Goal: Task Accomplishment & Management: Use online tool/utility

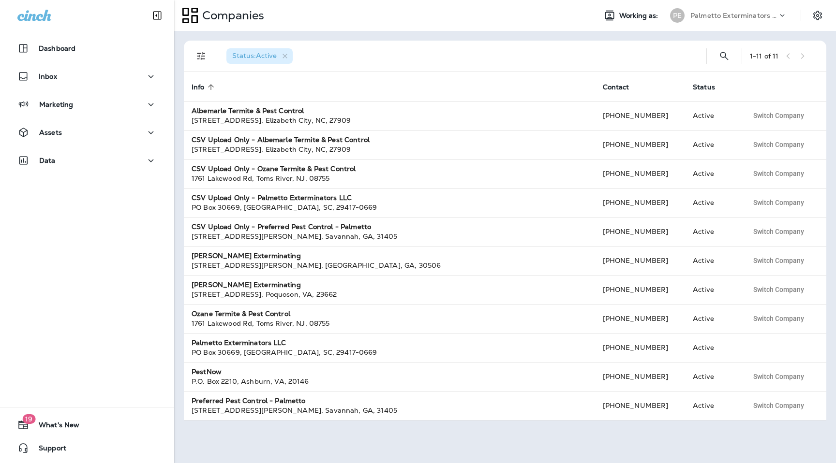
click at [757, 18] on p "Palmetto Exterminators LLC" at bounding box center [733, 16] width 87 height 8
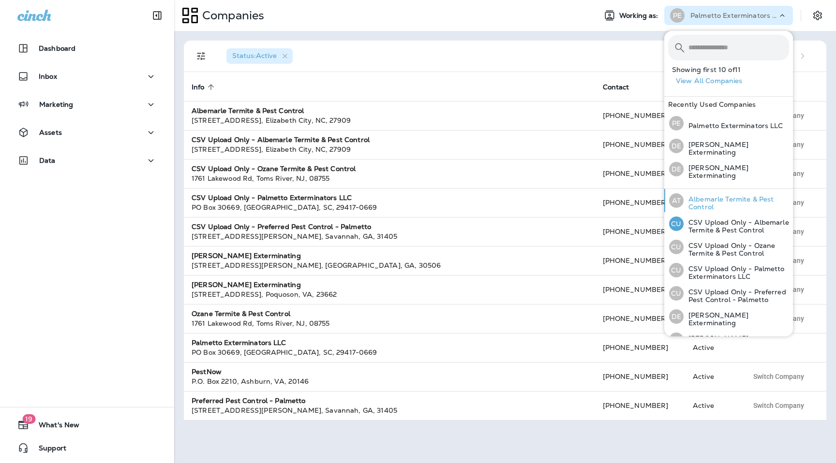
click at [721, 191] on div "AT Albemarle Termite & Pest Control" at bounding box center [729, 200] width 128 height 23
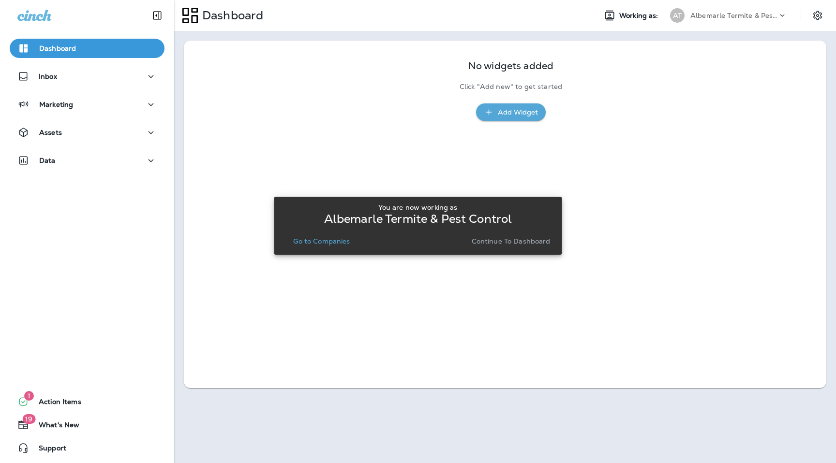
click at [502, 243] on p "Continue to Dashboard" at bounding box center [510, 241] width 79 height 8
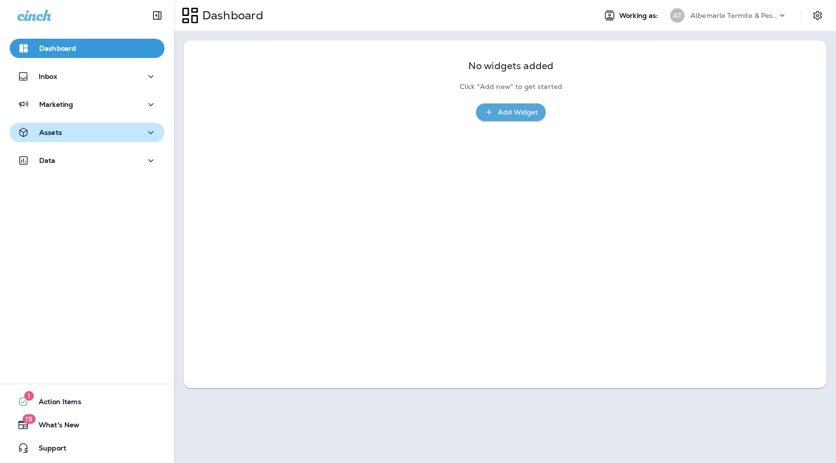
click at [108, 131] on div "Assets" at bounding box center [86, 133] width 139 height 12
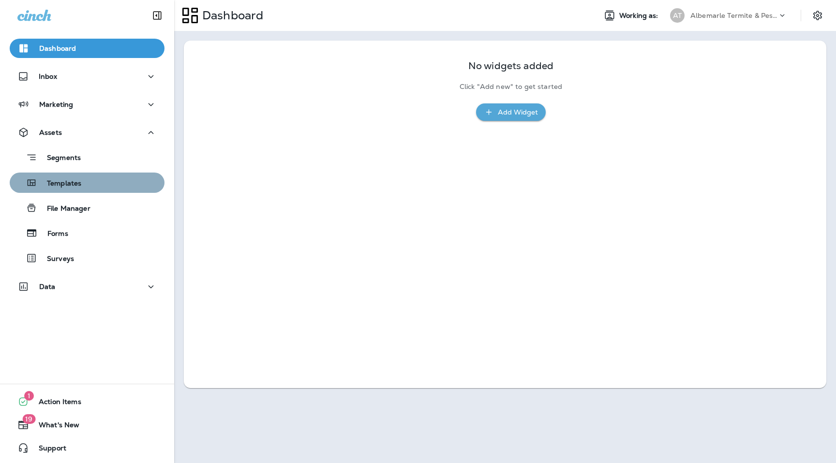
click at [101, 187] on div "Templates" at bounding box center [87, 183] width 147 height 15
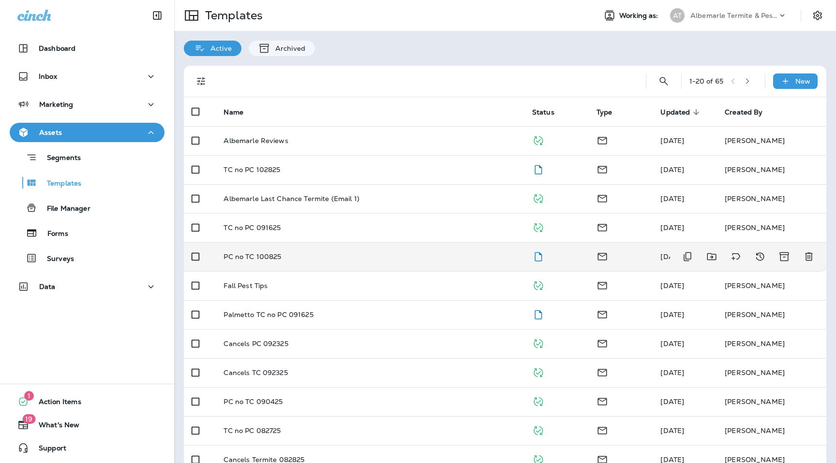
click at [272, 259] on p "PC no TC 100825" at bounding box center [252, 257] width 58 height 8
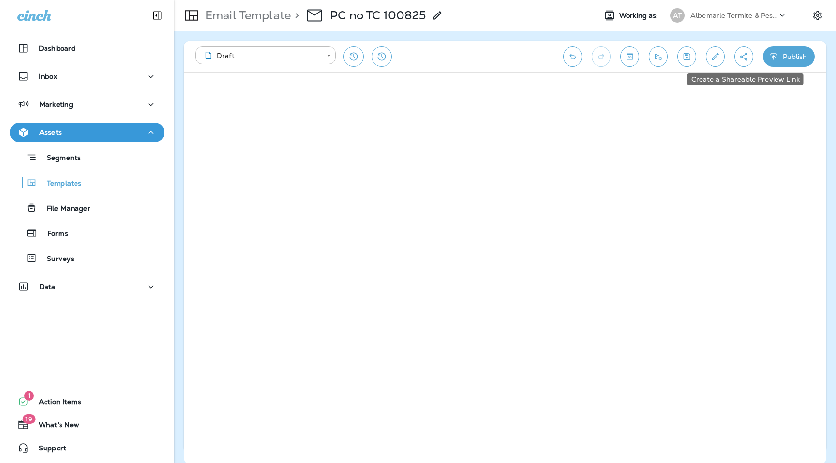
click at [746, 56] on icon "Create a Shareable Preview Link" at bounding box center [743, 57] width 10 height 10
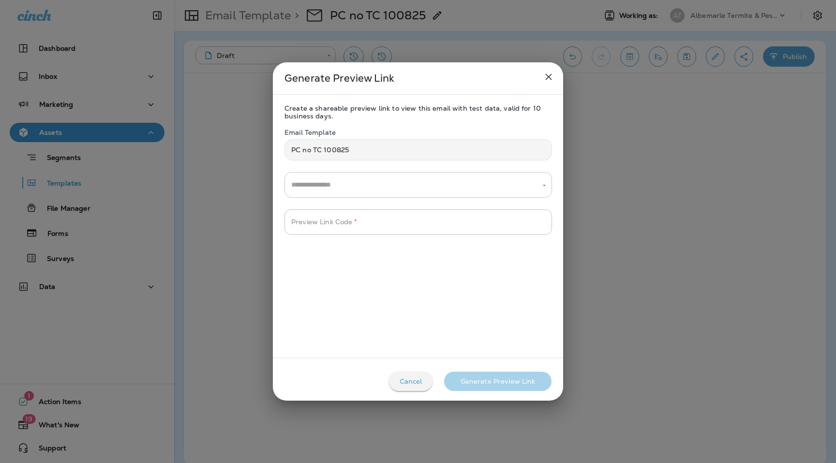
click at [338, 186] on input "text" at bounding box center [411, 185] width 244 height 17
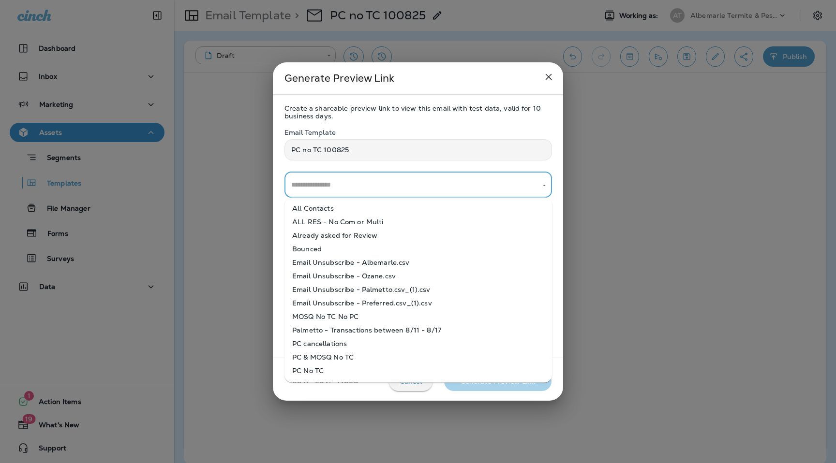
click at [342, 211] on li "All Contacts" at bounding box center [417, 209] width 267 height 14
type input "**********"
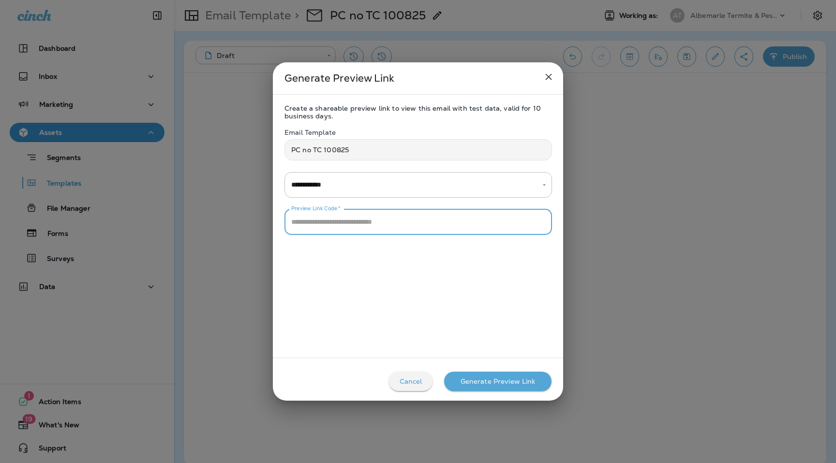
click at [345, 215] on div "Preview Link Code   * Preview Link Code   *" at bounding box center [417, 222] width 267 height 26
click at [391, 224] on input "Preview Link Code   *" at bounding box center [417, 222] width 267 height 26
type input "****"
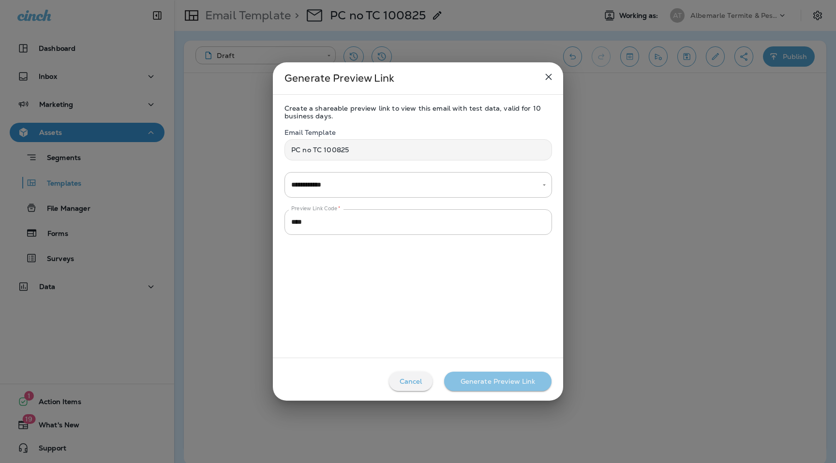
click at [492, 389] on button "Generate Preview Link" at bounding box center [497, 381] width 107 height 19
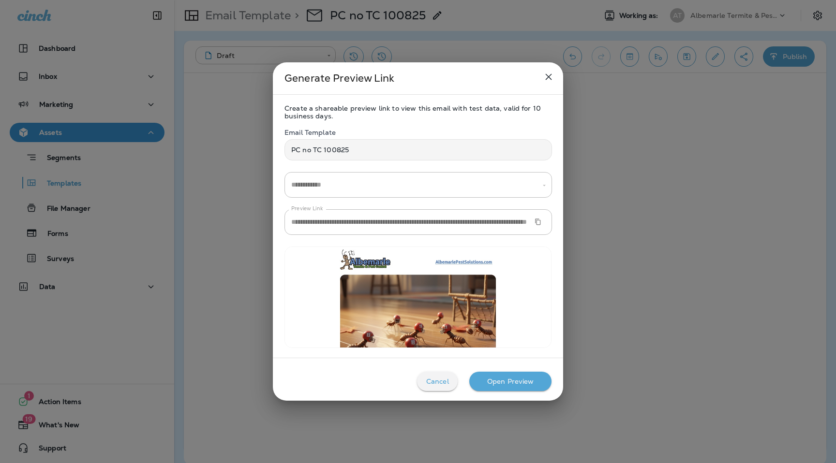
click at [535, 222] on icon "Copy Preview URL" at bounding box center [537, 222] width 7 height 7
click at [442, 387] on button "Cancel" at bounding box center [437, 381] width 41 height 19
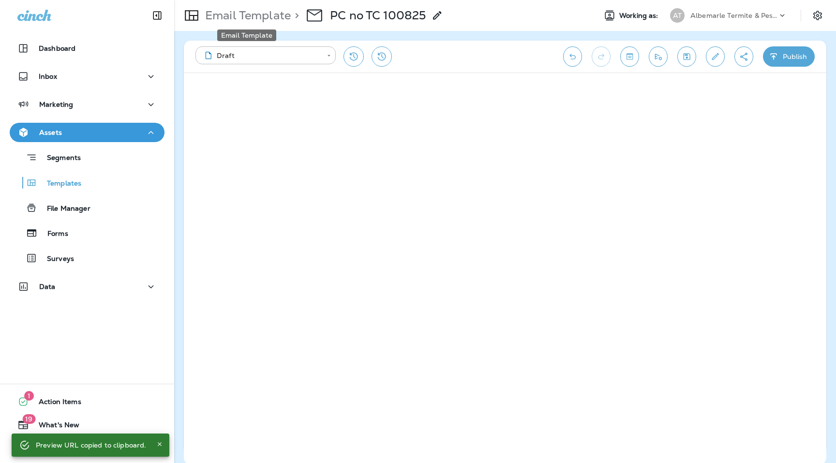
click at [260, 17] on p "Email Template" at bounding box center [245, 15] width 89 height 15
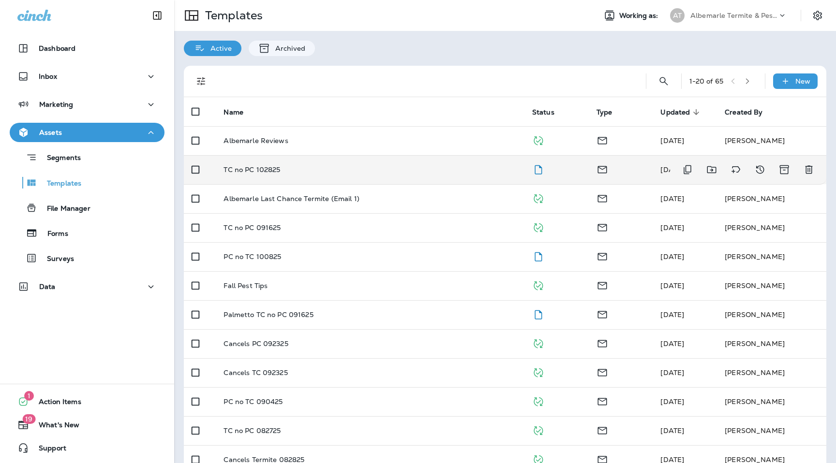
click at [266, 168] on p "TC no PC 102825" at bounding box center [251, 170] width 57 height 8
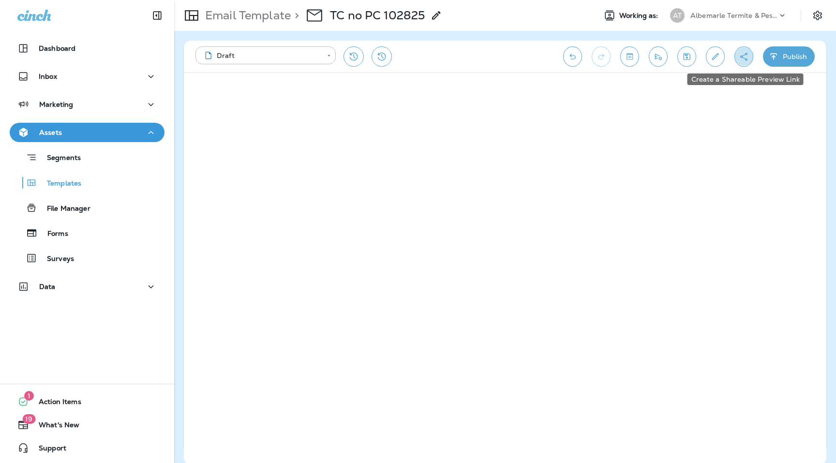
click at [739, 56] on icon "Create a Shareable Preview Link" at bounding box center [743, 57] width 10 height 10
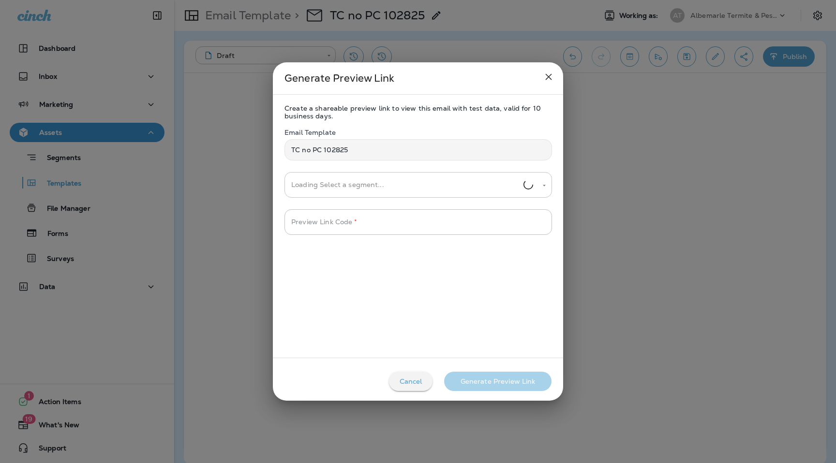
click at [370, 180] on input "Loading Select a segment..." at bounding box center [406, 185] width 235 height 17
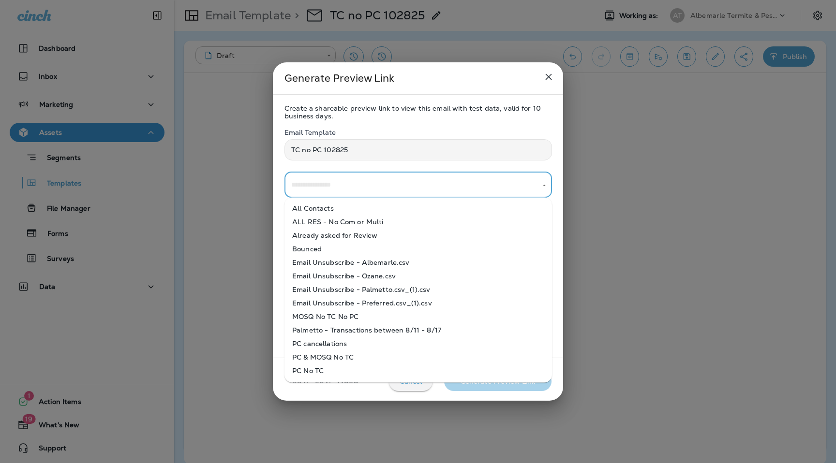
click at [364, 207] on li "All Contacts" at bounding box center [417, 209] width 267 height 14
type input "**********"
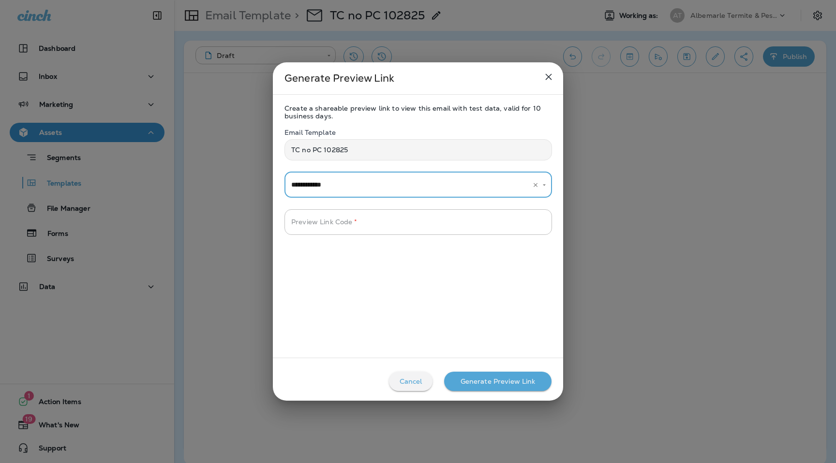
click at [354, 222] on input "Preview Link Code   *" at bounding box center [417, 222] width 267 height 26
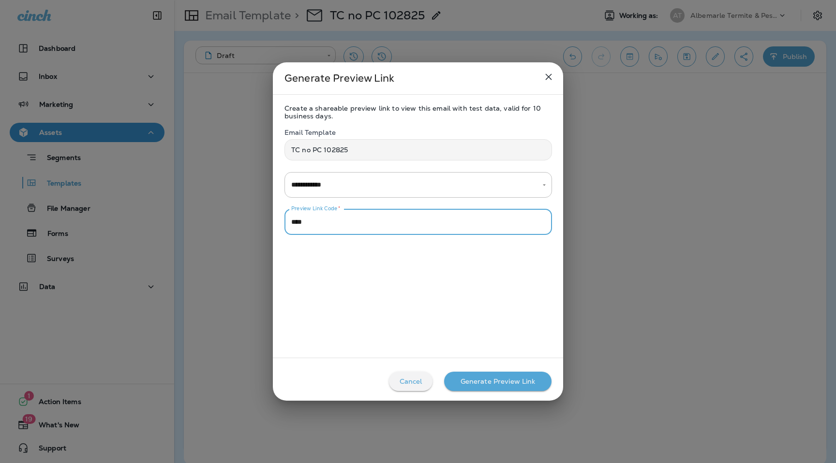
type input "****"
click at [499, 380] on div "Generate Preview Link" at bounding box center [497, 382] width 75 height 8
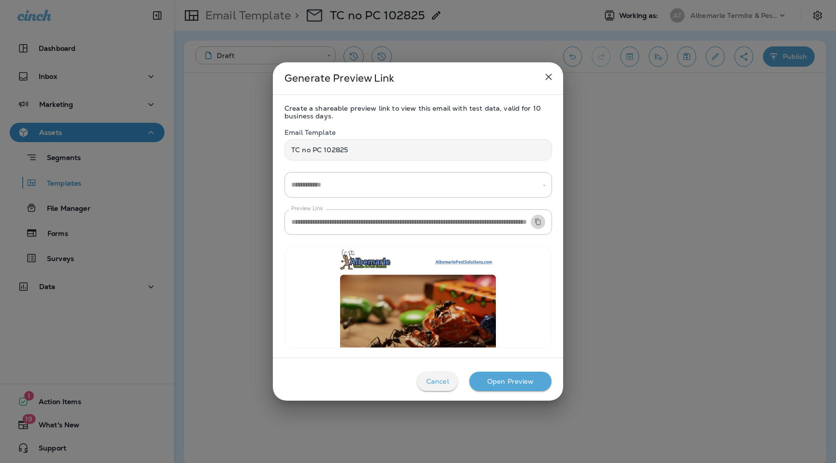
click at [536, 224] on icon "Copy Preview URL" at bounding box center [537, 222] width 5 height 6
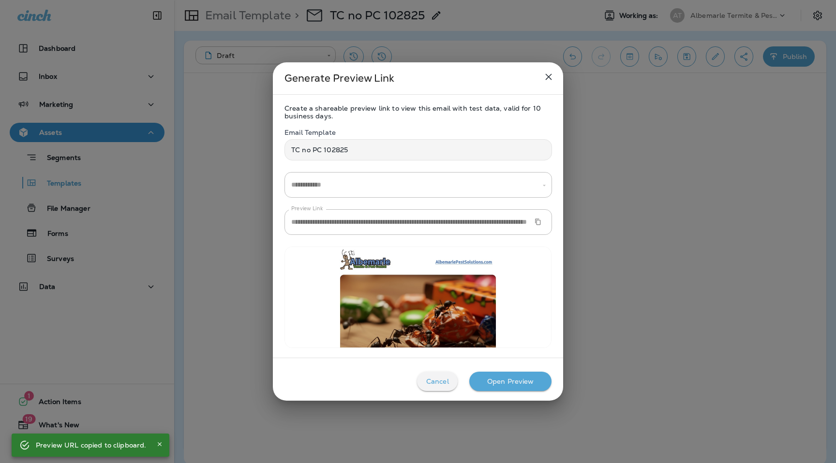
click at [551, 80] on icon "close" at bounding box center [549, 77] width 12 height 12
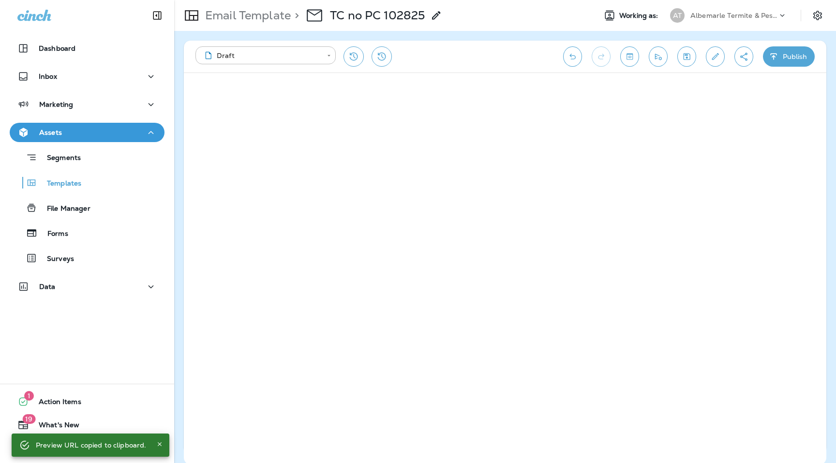
click at [762, 15] on p "Albemarle Termite & Pest Control" at bounding box center [733, 16] width 87 height 8
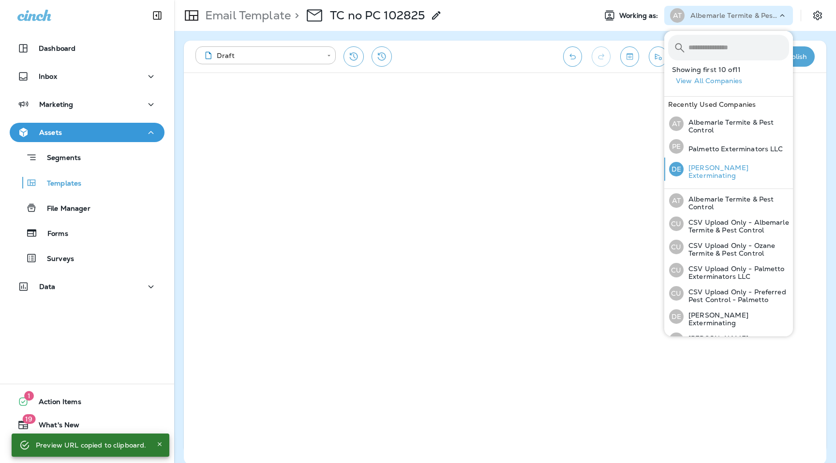
click at [732, 175] on p "[PERSON_NAME] Exterminating" at bounding box center [735, 171] width 105 height 15
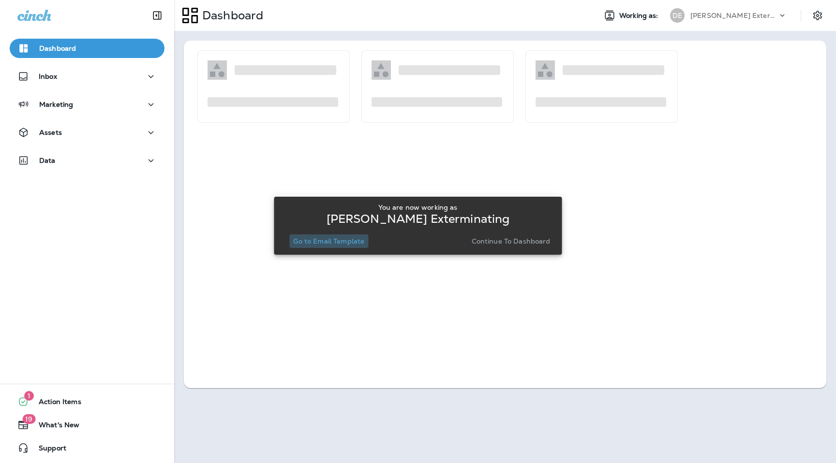
click at [347, 244] on p "Go to Email Template" at bounding box center [328, 241] width 71 height 8
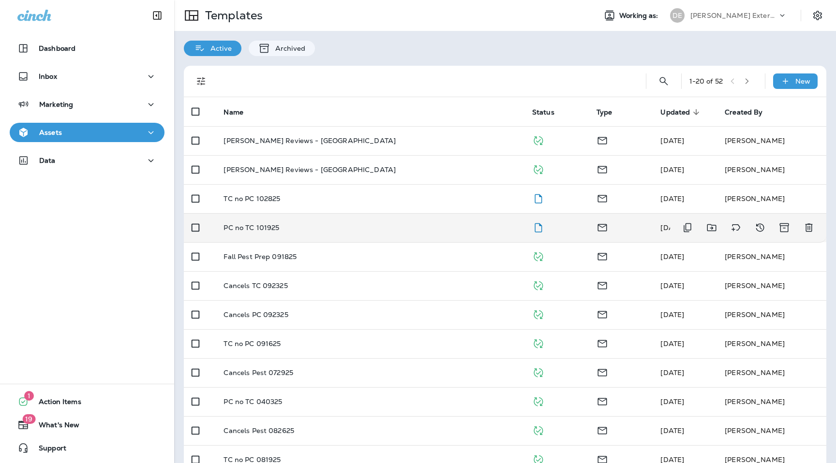
click at [265, 231] on p "PC no TC 101925" at bounding box center [251, 228] width 56 height 8
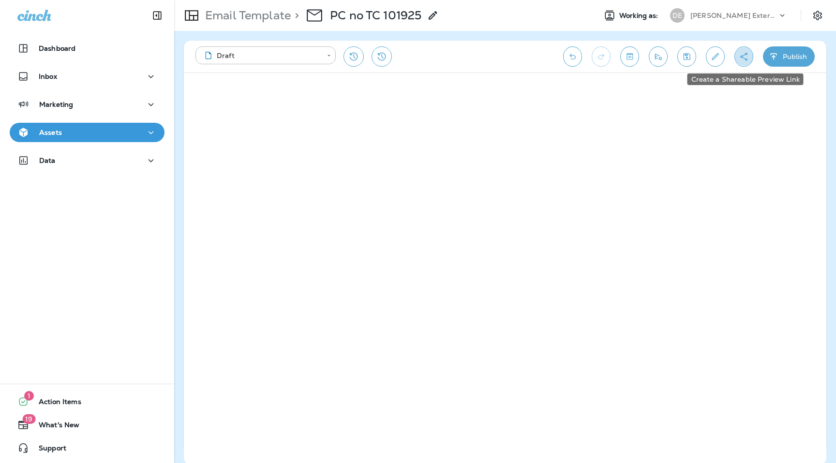
click at [738, 62] on button "Create a Shareable Preview Link" at bounding box center [743, 56] width 19 height 20
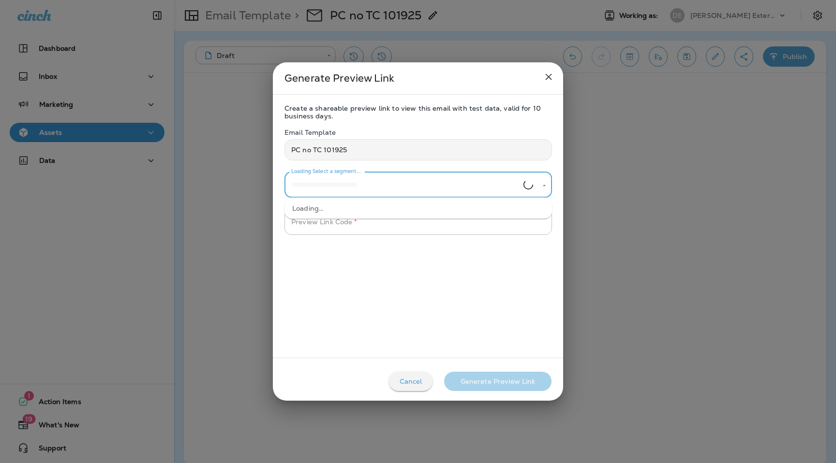
click at [346, 188] on input "Loading Select a segment..." at bounding box center [406, 185] width 235 height 17
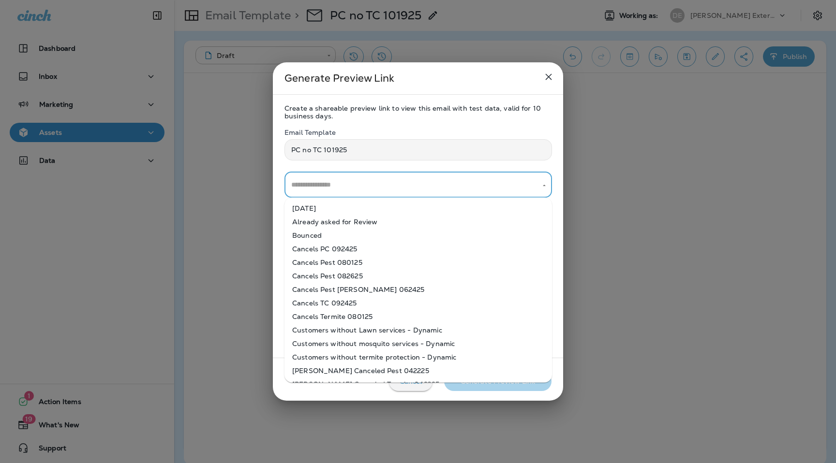
click at [346, 205] on li "[DATE]" at bounding box center [417, 209] width 267 height 14
type input "**********"
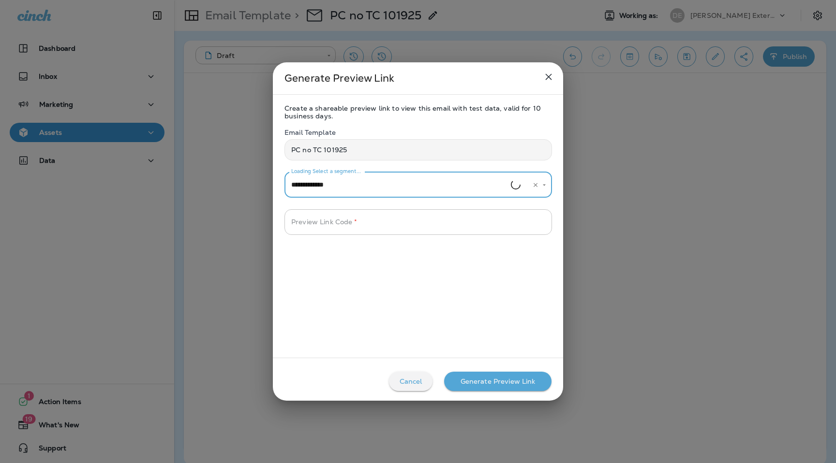
click at [337, 213] on div "Preview Link Code   * Preview Link Code   *" at bounding box center [417, 222] width 267 height 26
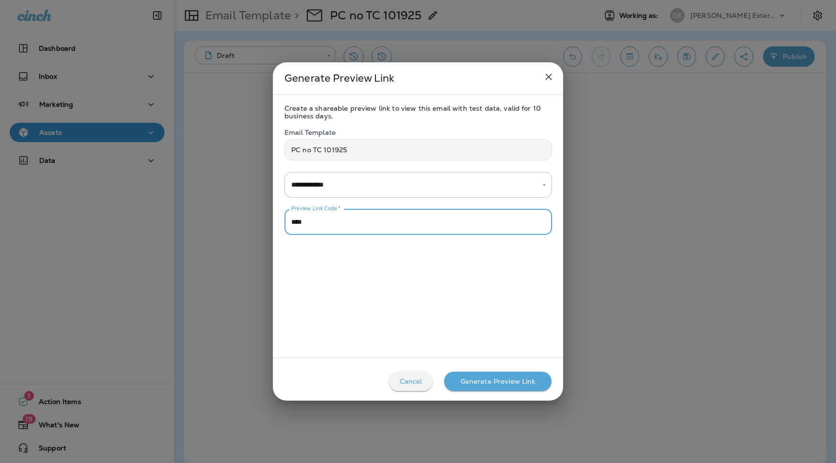
type input "****"
click at [495, 382] on div "Generate Preview Link" at bounding box center [497, 382] width 75 height 8
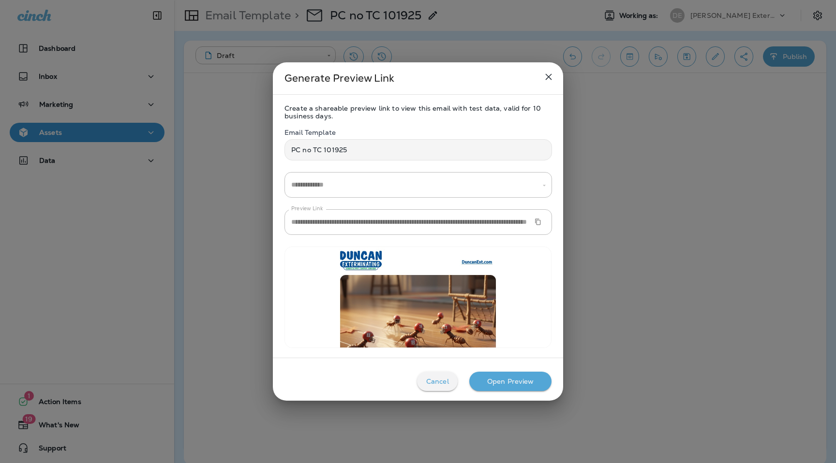
click at [536, 219] on icon "Copy Preview URL" at bounding box center [537, 222] width 7 height 7
click at [552, 75] on icon "close" at bounding box center [549, 77] width 12 height 12
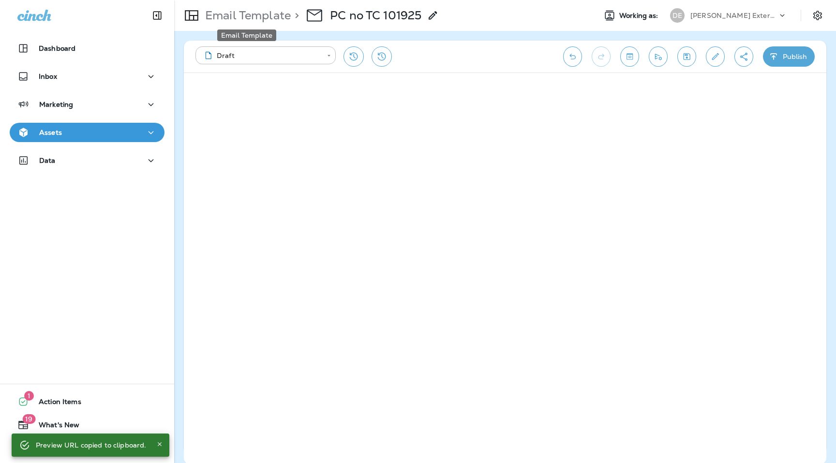
click at [252, 18] on p "Email Template" at bounding box center [245, 15] width 89 height 15
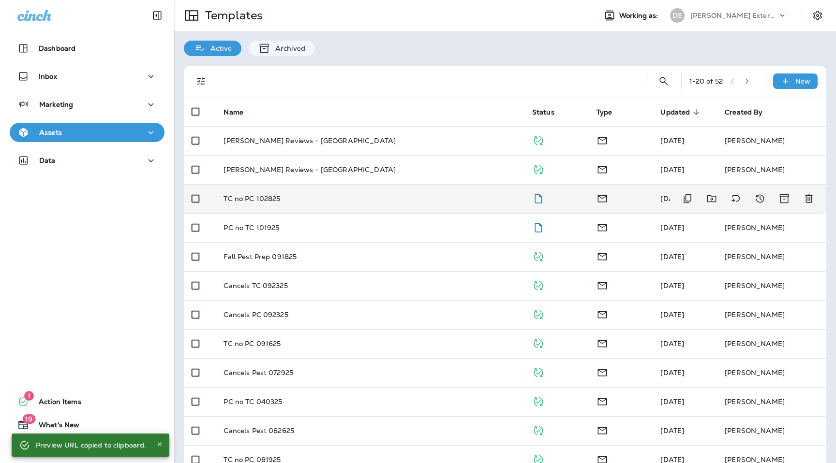
click at [258, 192] on td "TC no PC 102825" at bounding box center [370, 198] width 308 height 29
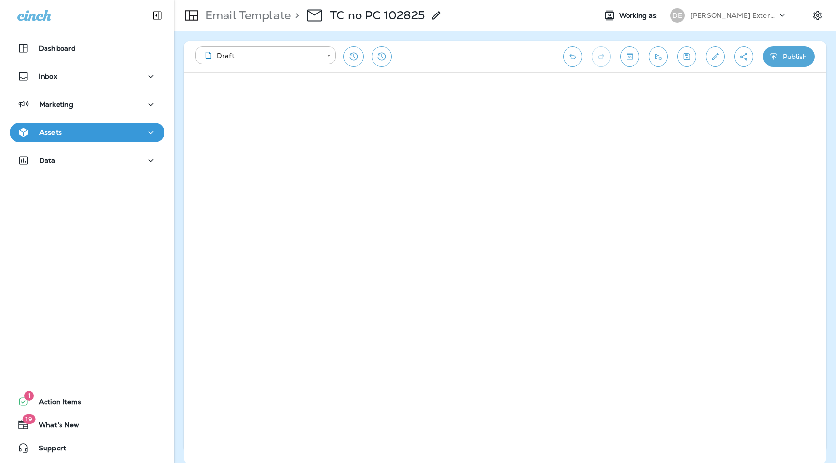
click at [751, 59] on button "Create a Shareable Preview Link" at bounding box center [743, 56] width 19 height 20
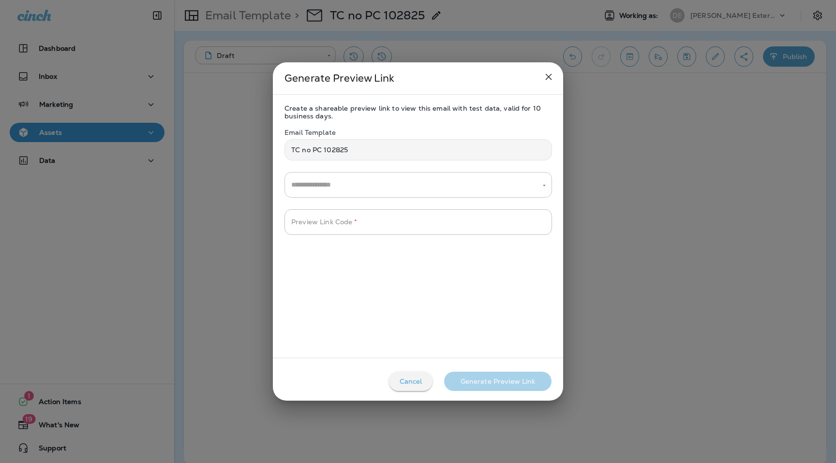
click at [360, 183] on input "text" at bounding box center [411, 185] width 244 height 17
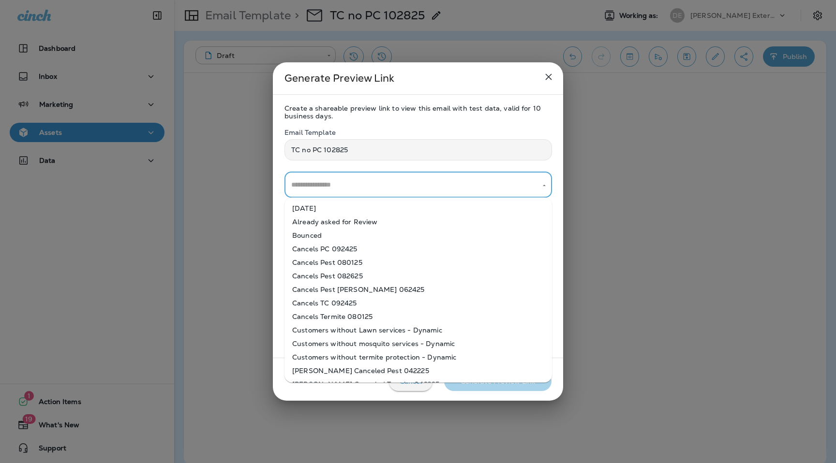
click at [352, 218] on li "Already asked for Review" at bounding box center [417, 222] width 267 height 14
type input "**********"
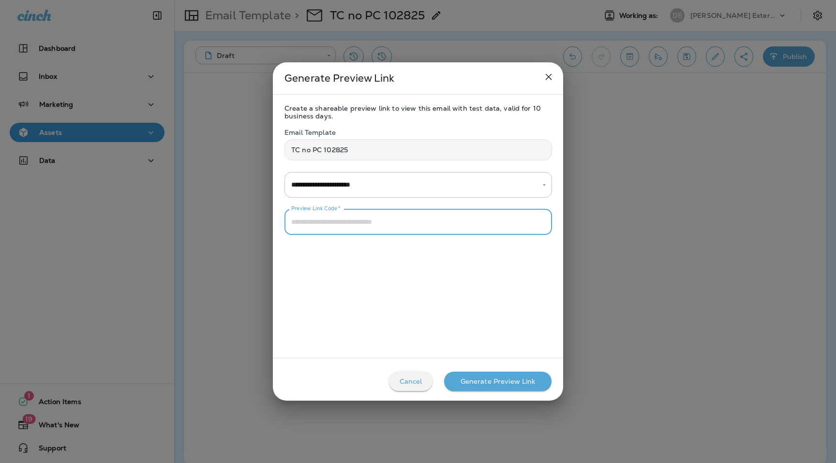
click at [350, 215] on input "Preview Link Code   *" at bounding box center [417, 222] width 267 height 26
type input "****"
click at [475, 388] on button "Generate Preview Link" at bounding box center [497, 381] width 107 height 19
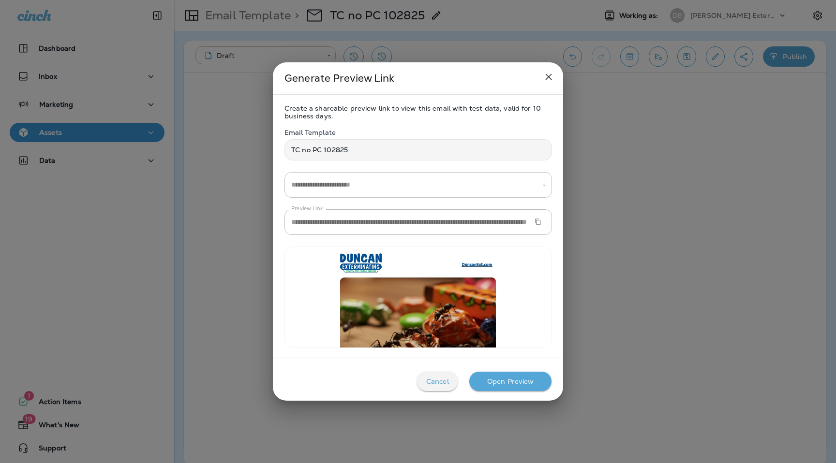
click at [543, 221] on button "Copy Preview URL" at bounding box center [537, 222] width 15 height 15
click at [549, 75] on icon "close" at bounding box center [548, 77] width 6 height 6
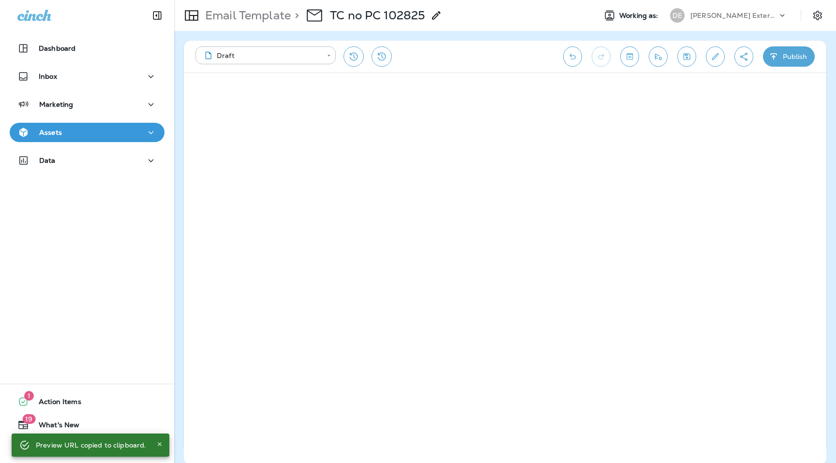
click at [775, 15] on div "[PERSON_NAME] Exterminating" at bounding box center [733, 15] width 87 height 15
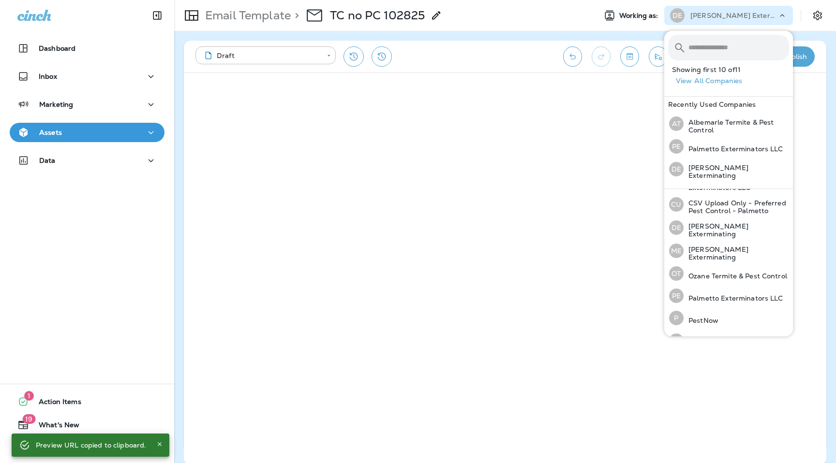
scroll to position [96, 0]
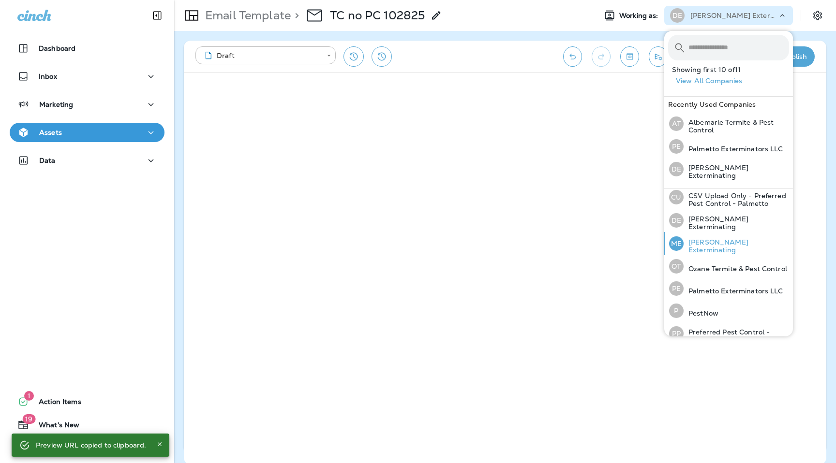
click at [714, 246] on p "[PERSON_NAME] Exterminating" at bounding box center [735, 245] width 105 height 15
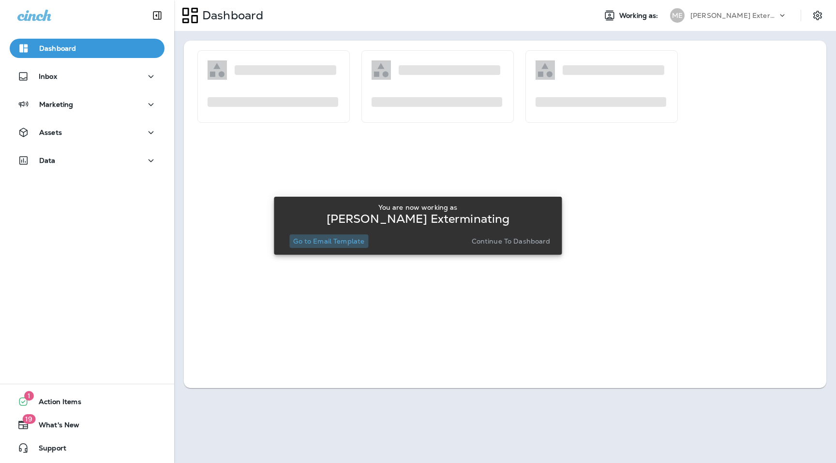
click at [350, 242] on p "Go to Email Template" at bounding box center [328, 241] width 71 height 8
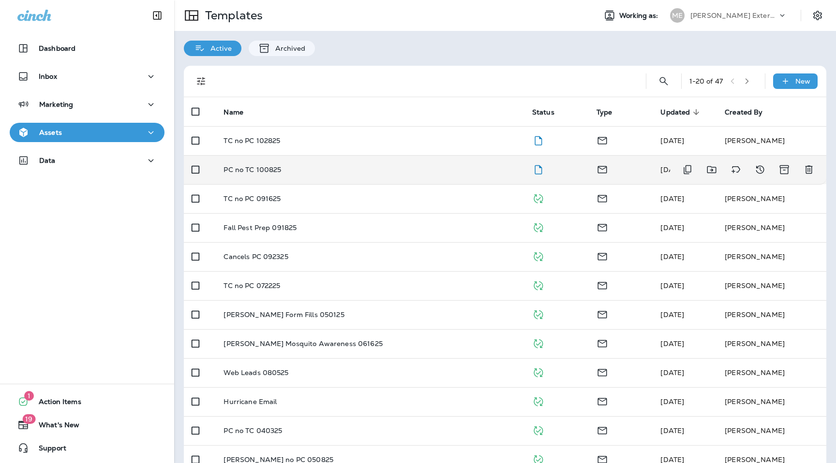
click at [256, 164] on td "PC no TC 100825" at bounding box center [370, 169] width 308 height 29
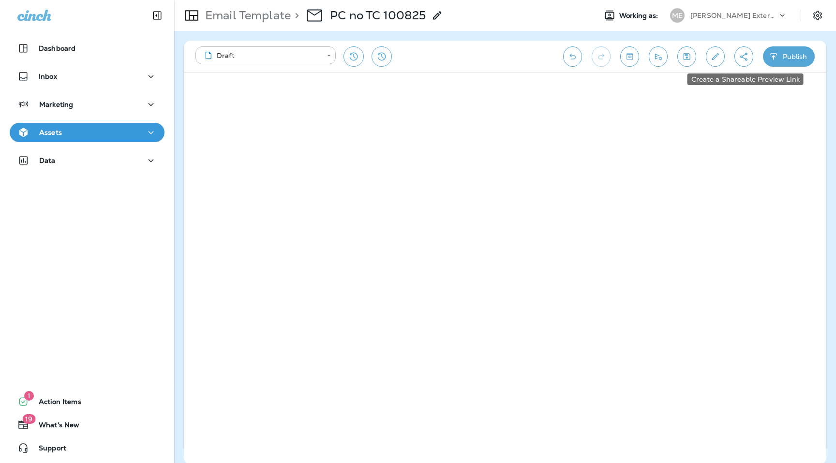
click at [742, 60] on icon "Create a Shareable Preview Link" at bounding box center [743, 57] width 10 height 10
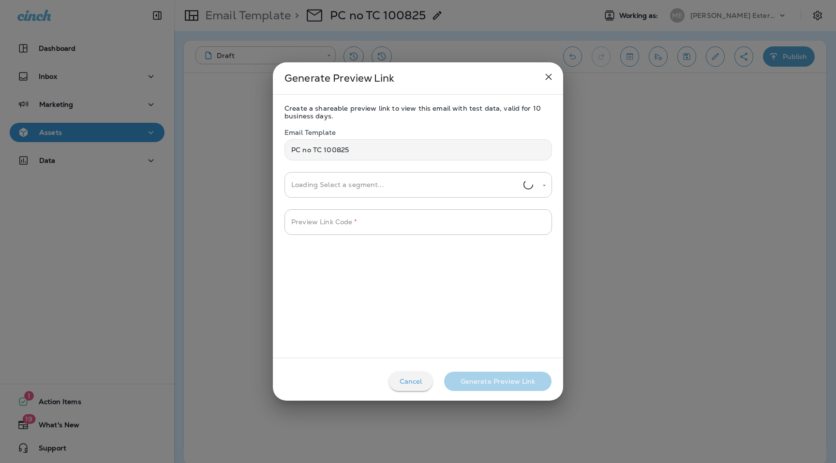
click at [354, 181] on input "Loading Select a segment..." at bounding box center [406, 185] width 235 height 17
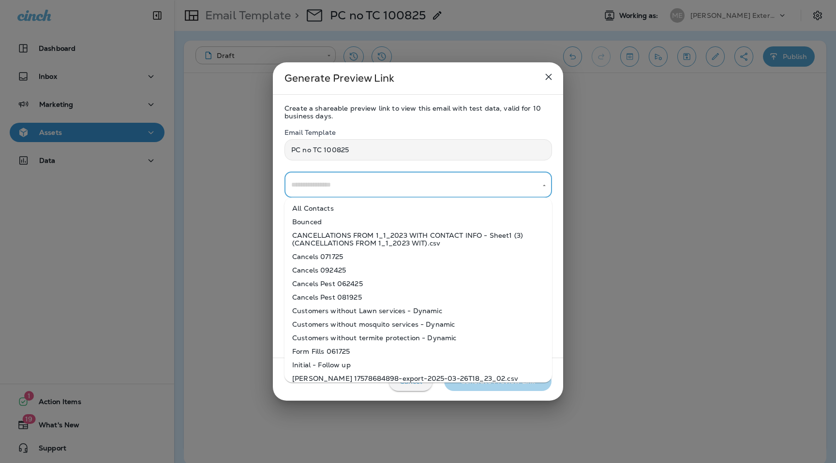
click at [354, 214] on li "All Contacts" at bounding box center [417, 209] width 267 height 14
type input "**********"
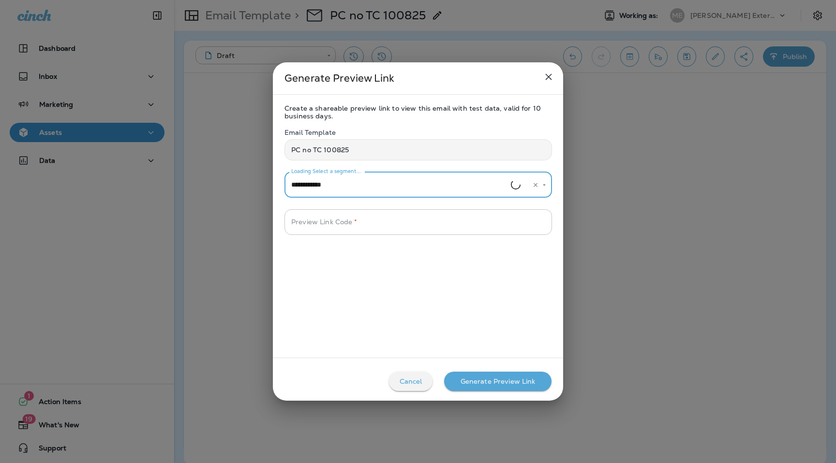
click at [353, 221] on input "Preview Link Code   *" at bounding box center [417, 222] width 267 height 26
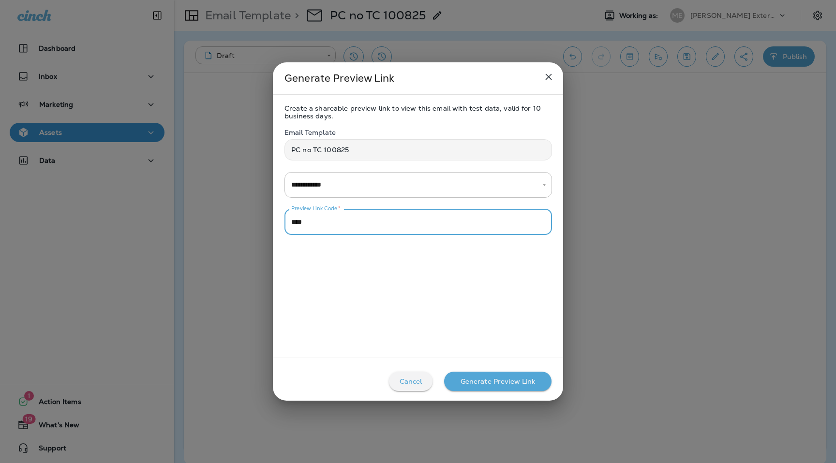
type input "****"
click at [481, 391] on button "Generate Preview Link" at bounding box center [497, 381] width 107 height 19
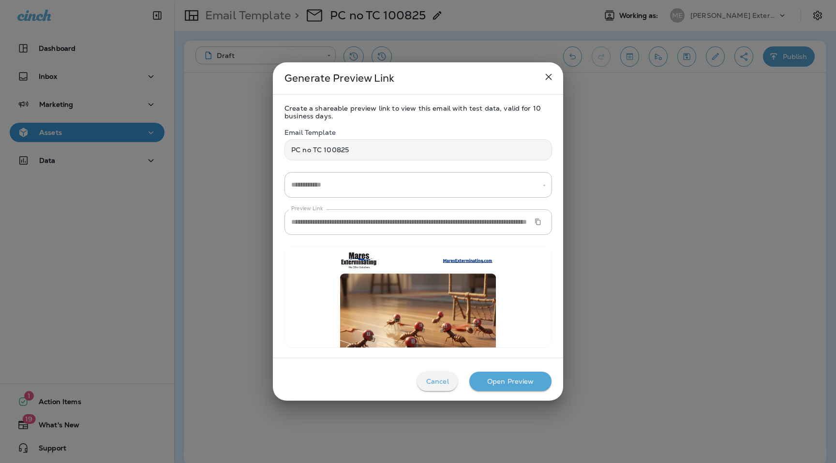
click at [540, 223] on icon "Copy Preview URL" at bounding box center [537, 222] width 5 height 6
click at [549, 79] on icon "close" at bounding box center [549, 77] width 12 height 12
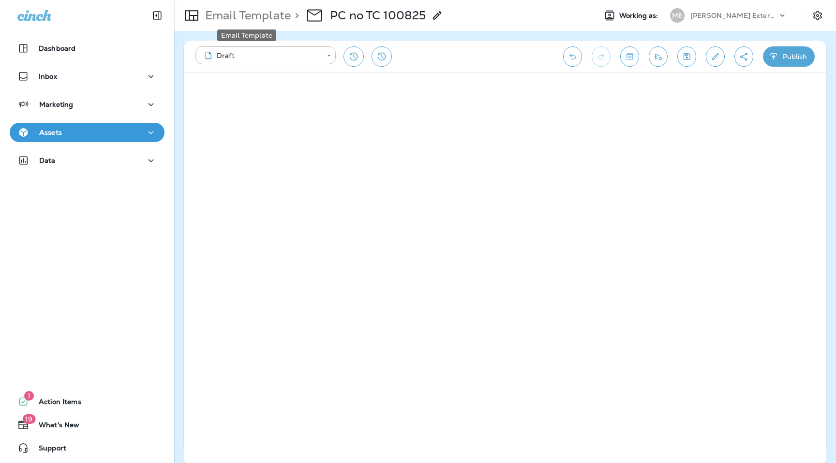
click at [276, 16] on p "Email Template" at bounding box center [245, 15] width 89 height 15
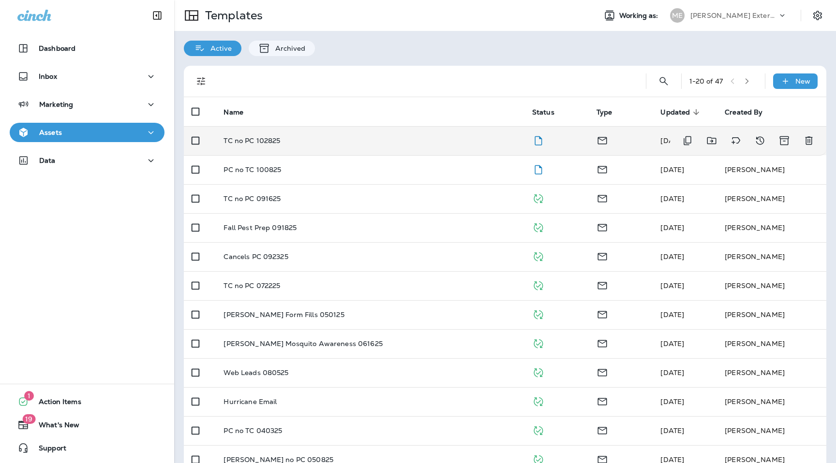
click at [269, 138] on p "TC no PC 102825" at bounding box center [251, 141] width 57 height 8
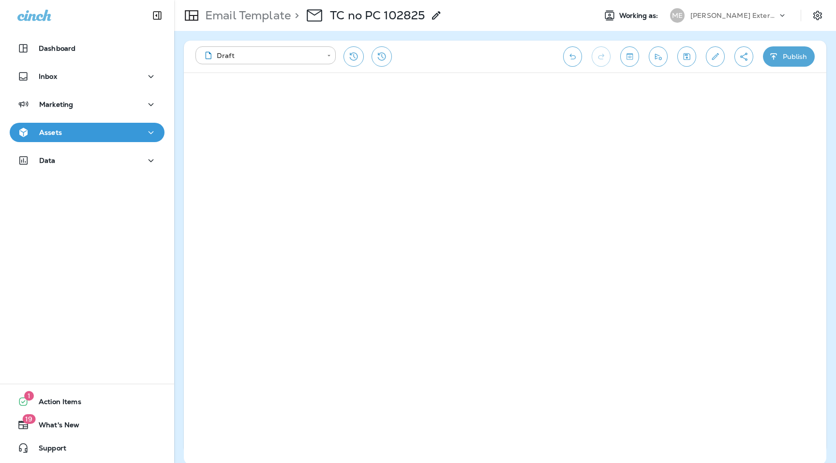
click at [747, 58] on icon "Create a Shareable Preview Link" at bounding box center [743, 57] width 10 height 10
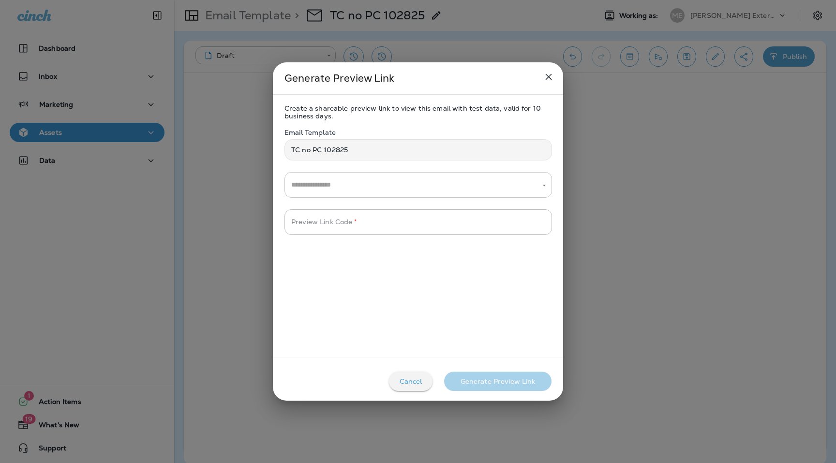
click at [417, 192] on input "text" at bounding box center [411, 185] width 244 height 17
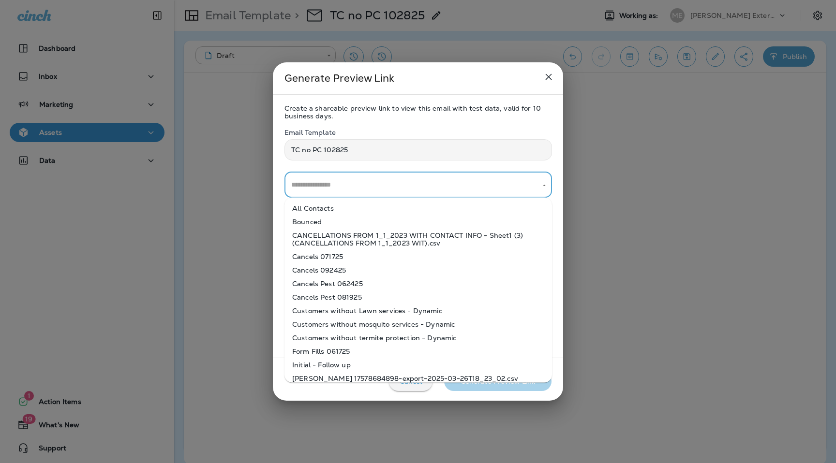
click at [408, 214] on li "All Contacts" at bounding box center [417, 209] width 267 height 14
type input "**********"
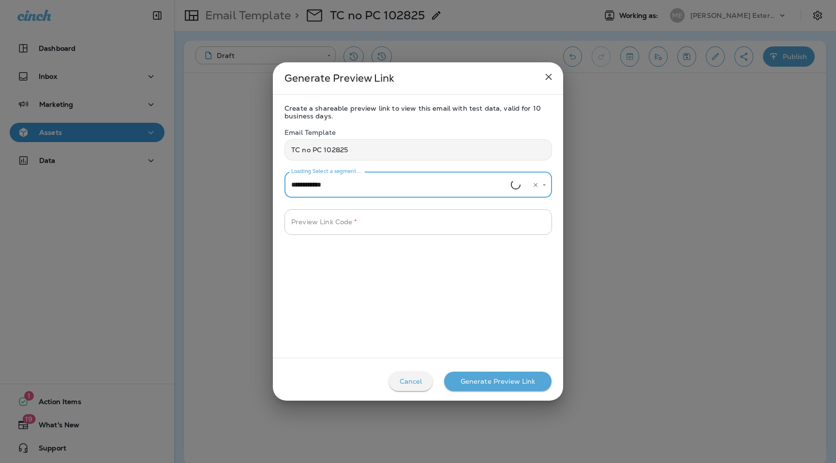
click at [403, 220] on input "Preview Link Code   *" at bounding box center [417, 222] width 267 height 26
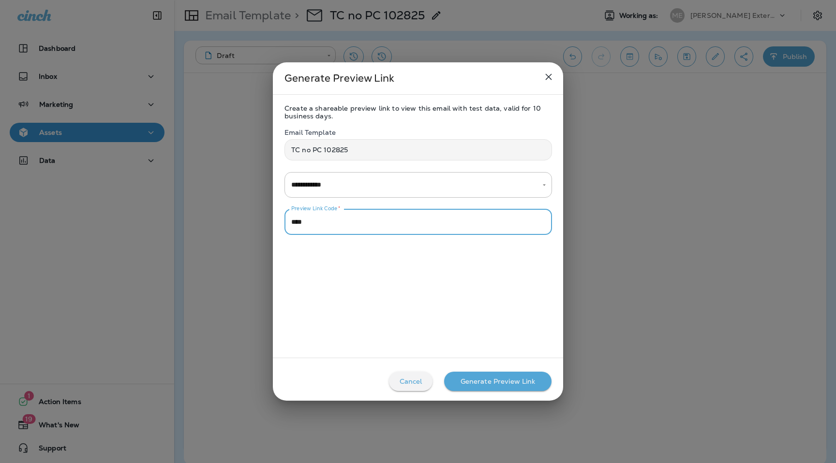
type input "****"
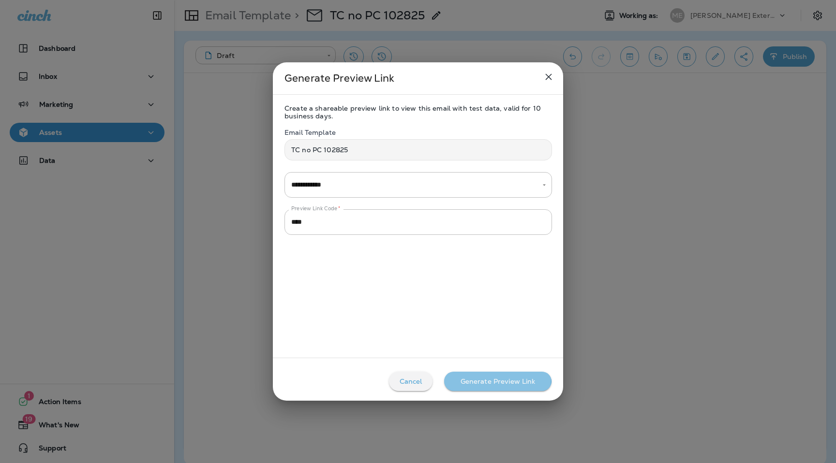
click at [463, 379] on div "Generate Preview Link" at bounding box center [497, 382] width 75 height 8
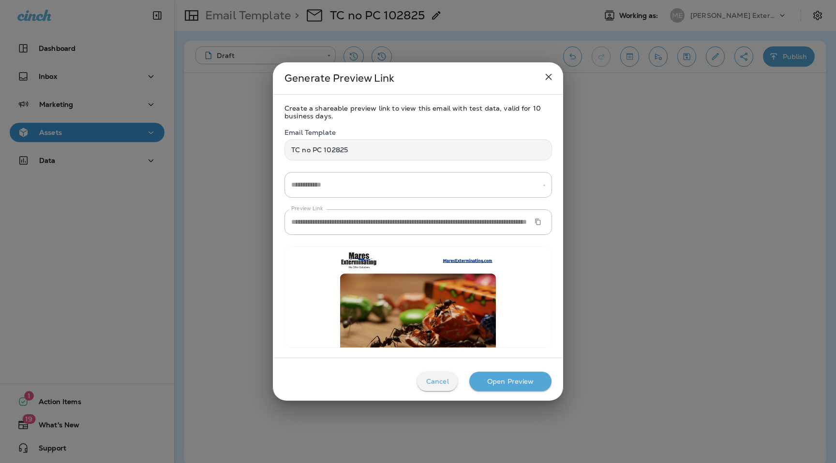
click at [537, 224] on icon "Copy Preview URL" at bounding box center [537, 222] width 7 height 7
click at [545, 85] on button "close" at bounding box center [548, 76] width 19 height 19
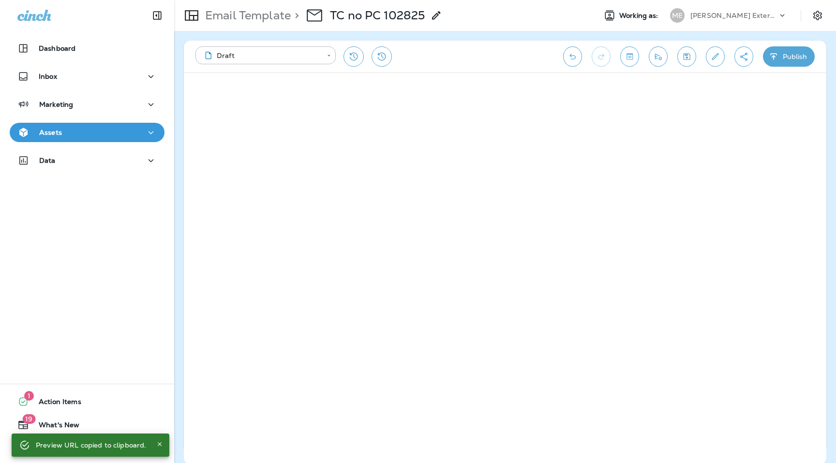
click at [754, 15] on p "[PERSON_NAME] Exterminating" at bounding box center [733, 16] width 87 height 8
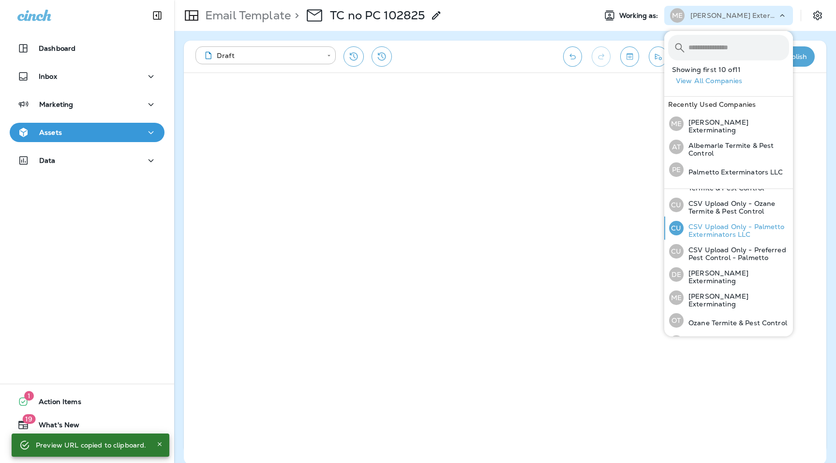
scroll to position [70, 0]
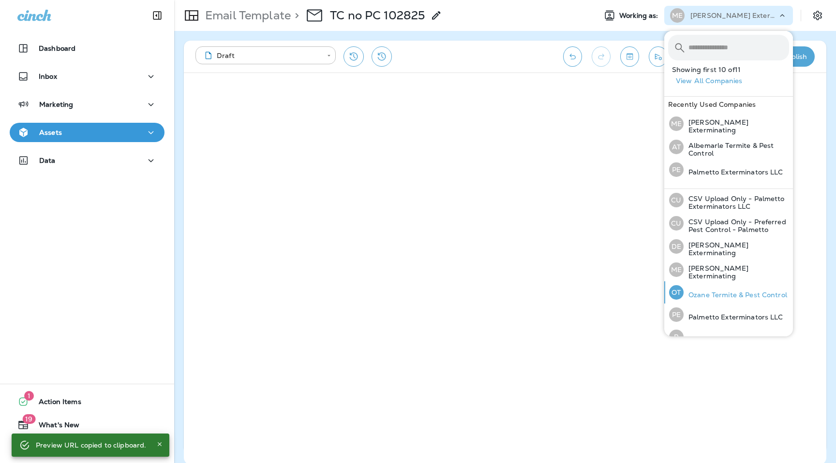
click at [722, 296] on div "OT Ozane Termite & Pest Control" at bounding box center [728, 292] width 126 height 22
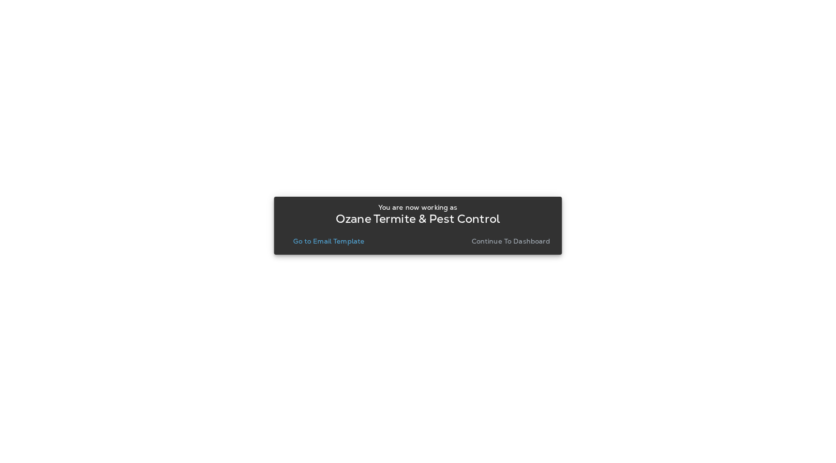
click at [316, 239] on p "Go to Email Template" at bounding box center [328, 241] width 71 height 8
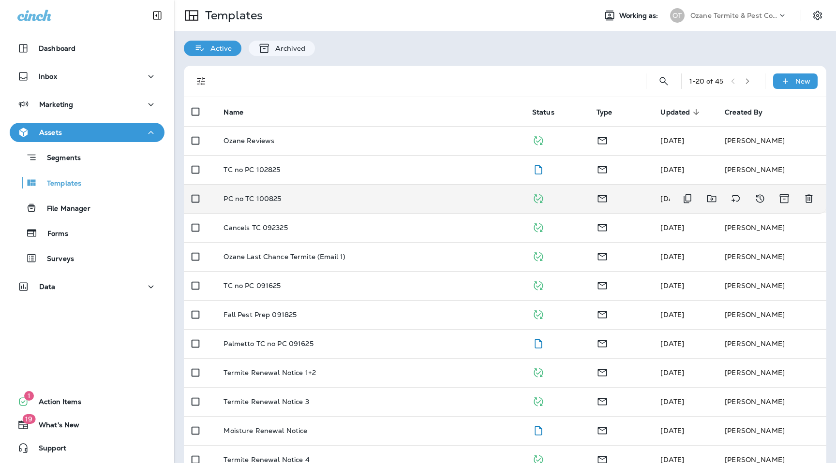
click at [265, 197] on p "PC no TC 100825" at bounding box center [252, 199] width 58 height 8
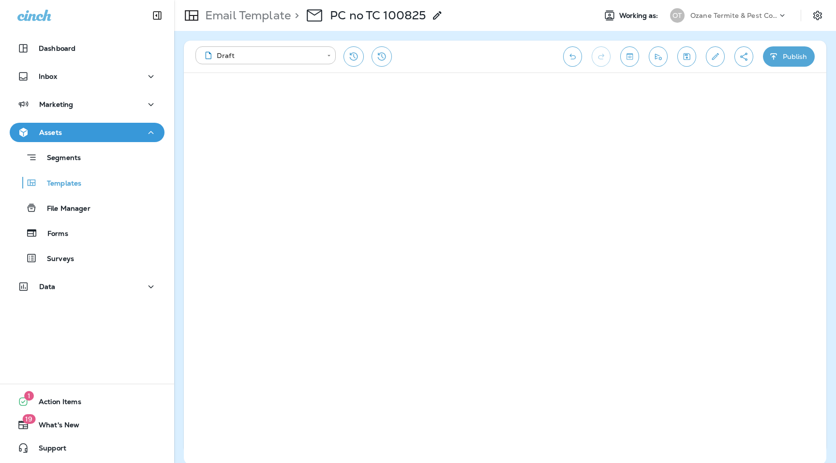
click at [738, 60] on icon "Create a Shareable Preview Link" at bounding box center [743, 57] width 10 height 10
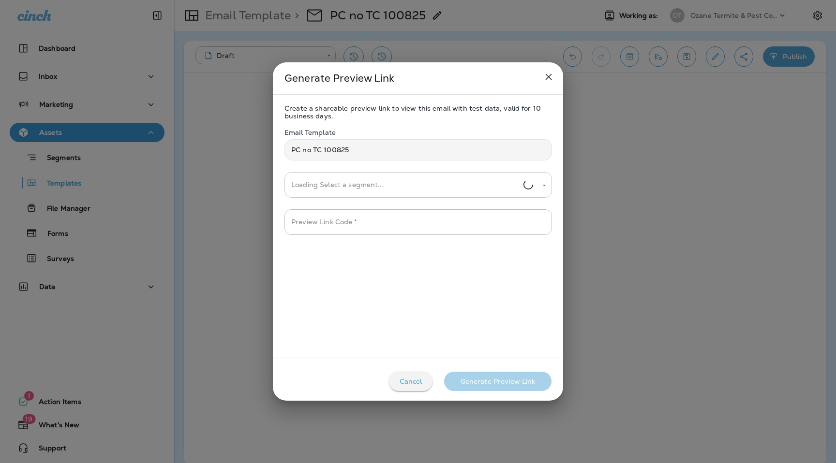
click at [324, 179] on input "Loading Select a segment..." at bounding box center [406, 185] width 235 height 17
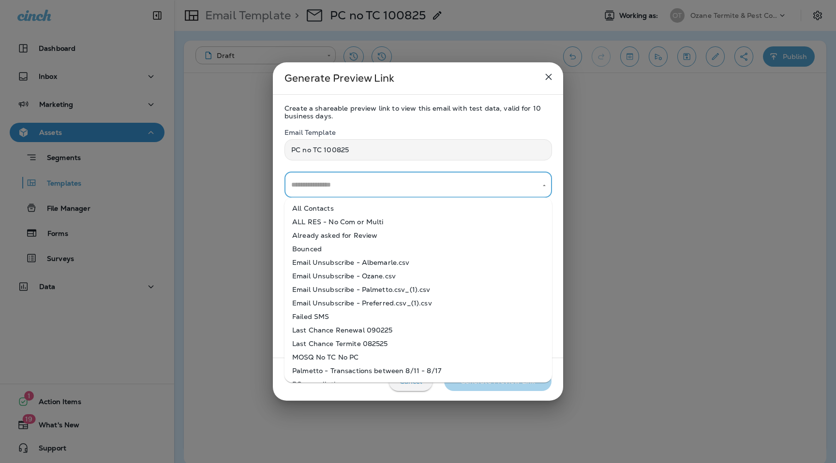
click at [324, 198] on ul "All Contacts ALL RES - No Com or Multi Already asked for Review Bounced Email U…" at bounding box center [417, 290] width 267 height 185
click at [324, 206] on li "All Contacts" at bounding box center [417, 209] width 267 height 14
type input "**********"
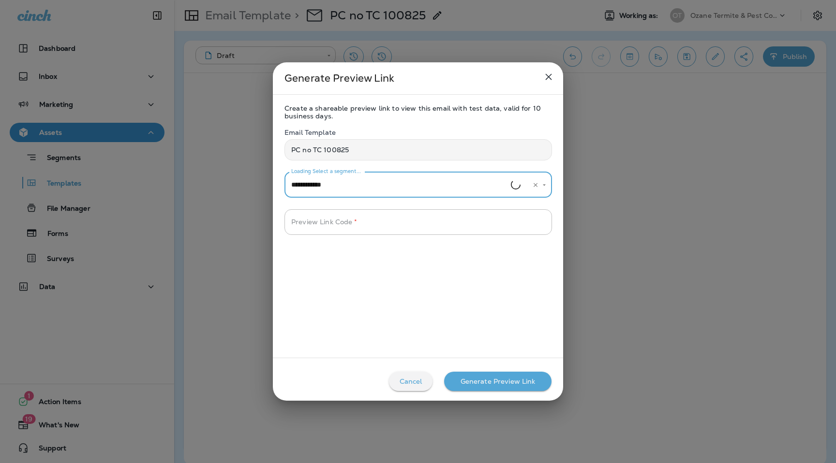
click at [324, 206] on div "Preview Link Code   * Preview Link Code   *" at bounding box center [417, 216] width 267 height 37
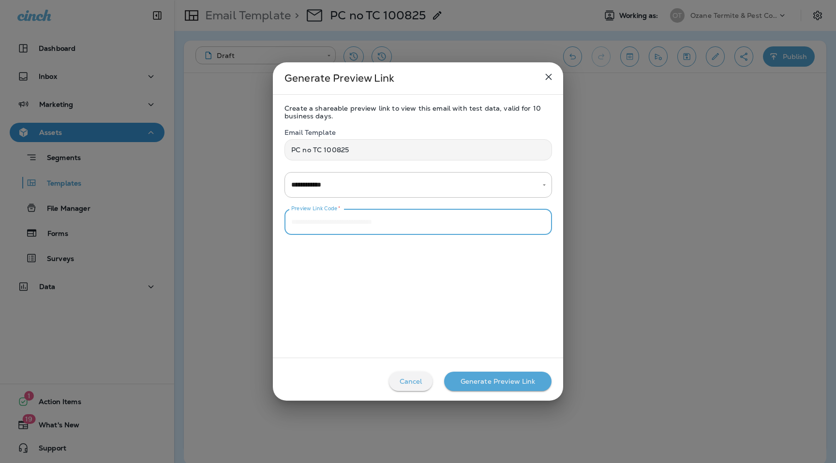
click at [330, 225] on input "Preview Link Code   *" at bounding box center [417, 222] width 267 height 26
type input "****"
click at [503, 386] on button "Generate Preview Link" at bounding box center [497, 381] width 107 height 19
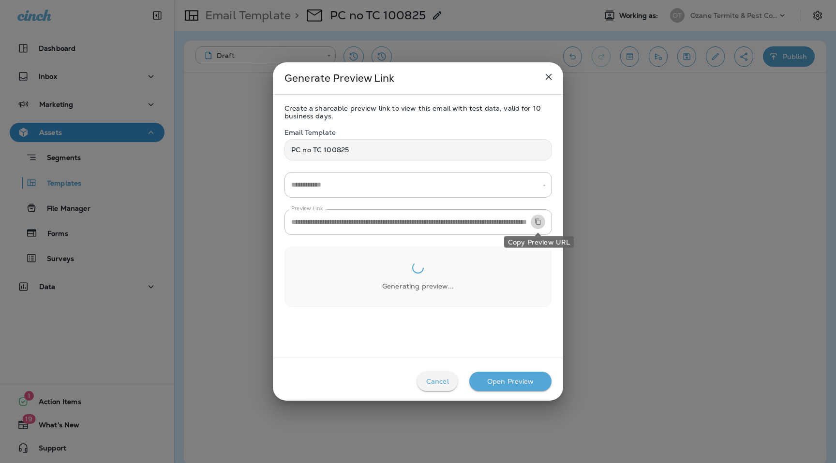
click at [538, 223] on icon "Copy Preview URL" at bounding box center [537, 222] width 7 height 7
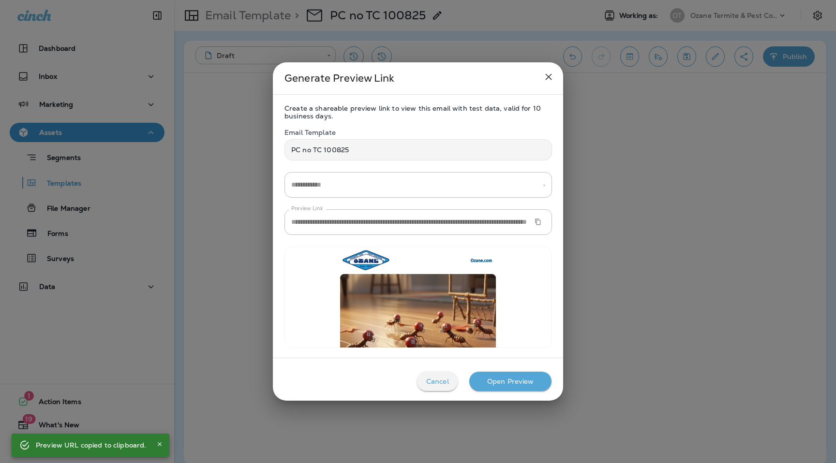
click at [545, 79] on icon "close" at bounding box center [549, 77] width 12 height 12
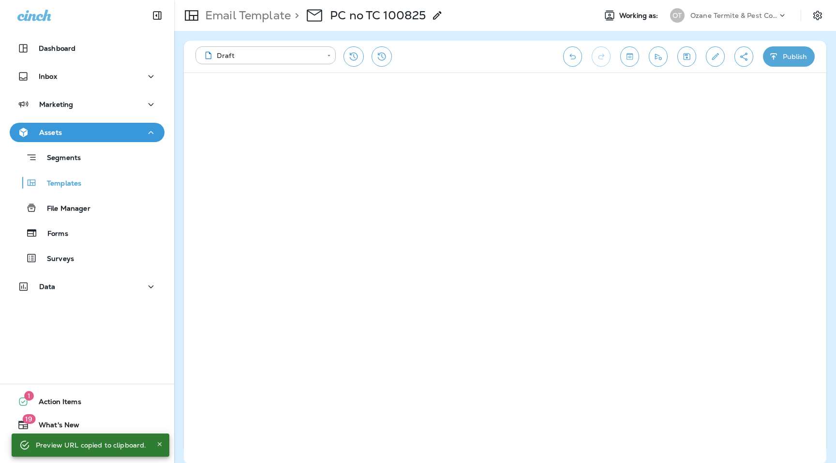
click at [269, 4] on div "Email Template > PC no TC 100825" at bounding box center [308, 15] width 269 height 27
click at [269, 15] on p "Email Template" at bounding box center [245, 15] width 89 height 15
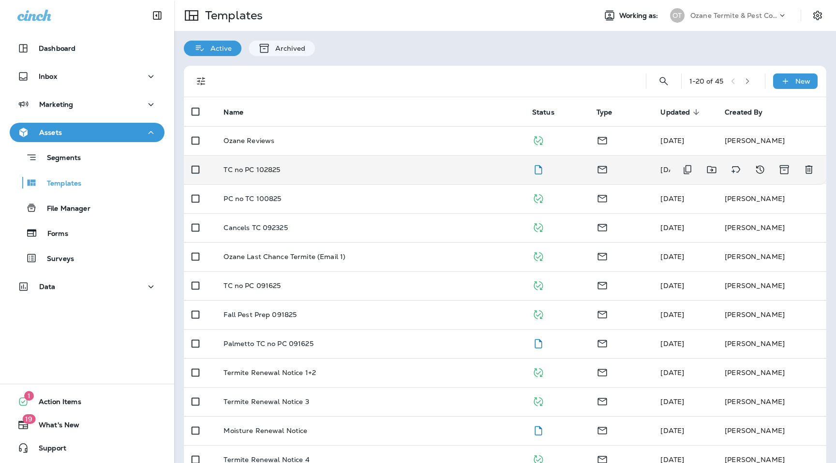
click at [265, 178] on td "TC no PC 102825" at bounding box center [370, 169] width 308 height 29
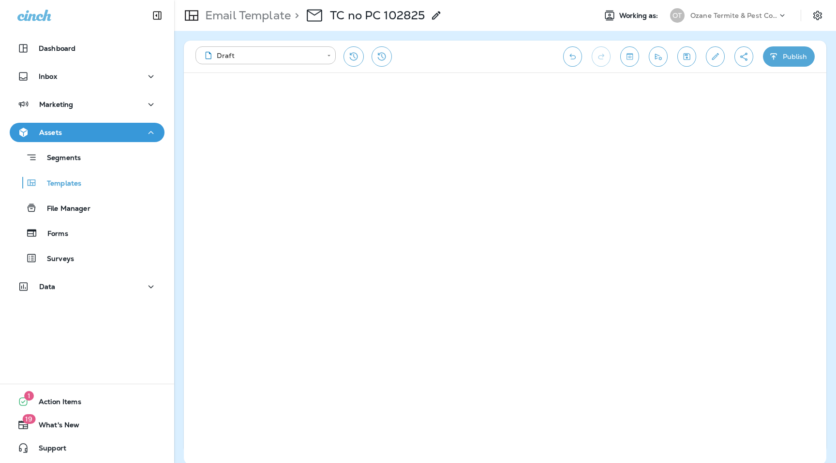
click at [742, 59] on icon "Create a Shareable Preview Link" at bounding box center [743, 57] width 10 height 10
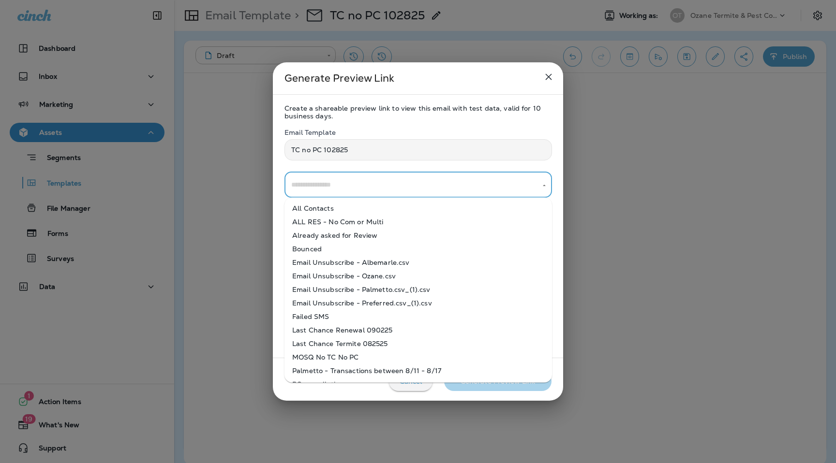
click at [371, 185] on input "text" at bounding box center [411, 185] width 244 height 17
click at [358, 209] on li "All Contacts" at bounding box center [417, 209] width 267 height 14
type input "**********"
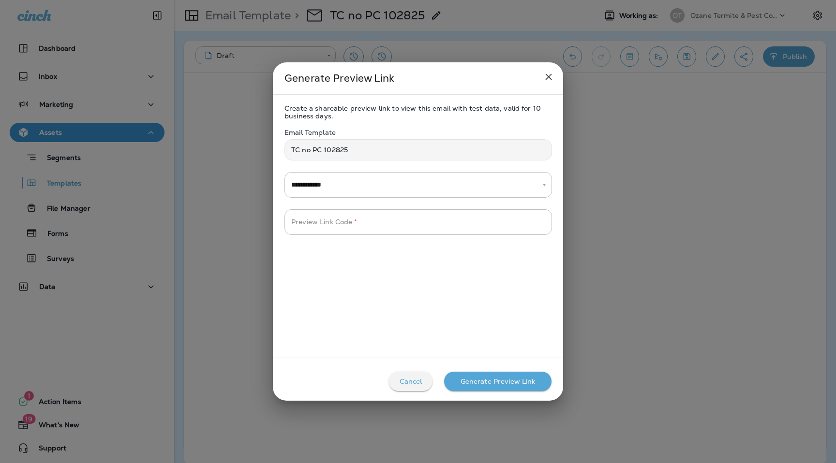
click at [358, 235] on div "**********" at bounding box center [418, 226] width 290 height 244
click at [358, 228] on input "Preview Link Code   *" at bounding box center [417, 222] width 267 height 26
type input "****"
click at [484, 378] on div "Generate Preview Link" at bounding box center [497, 382] width 75 height 8
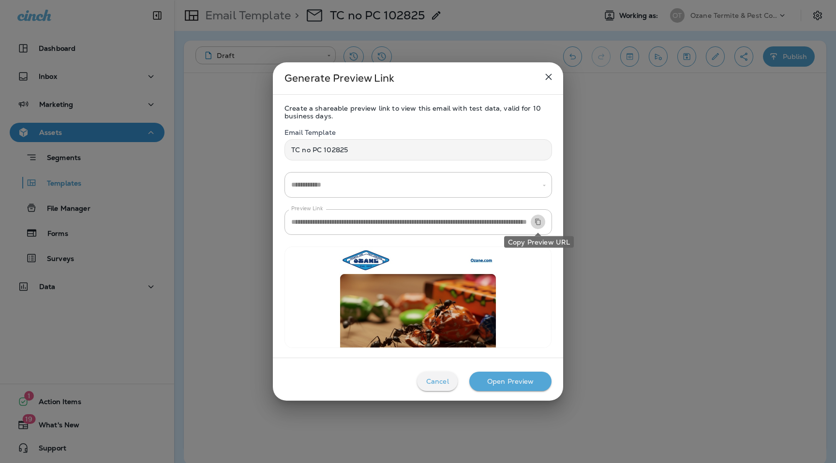
click at [535, 225] on icon "Copy Preview URL" at bounding box center [537, 222] width 7 height 7
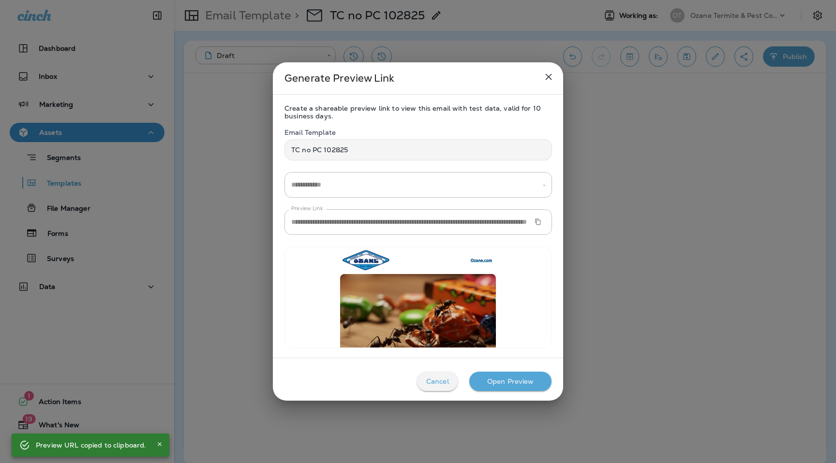
click at [550, 70] on button "close" at bounding box center [548, 76] width 19 height 19
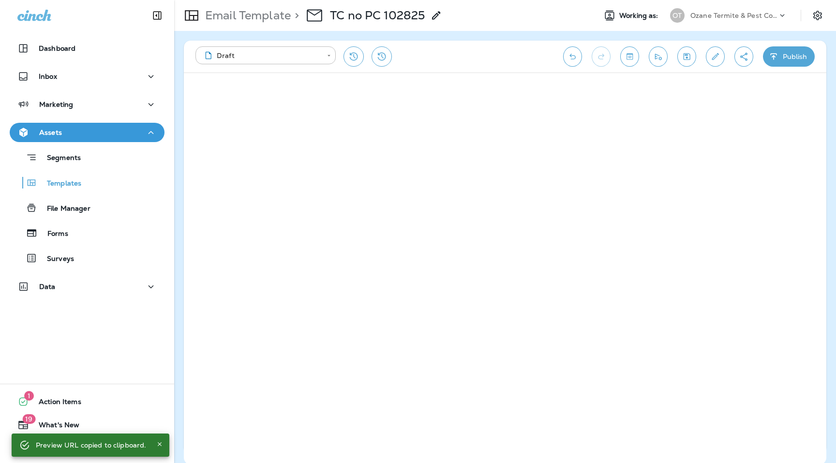
click at [739, 17] on p "Ozane Termite & Pest Control" at bounding box center [733, 16] width 87 height 8
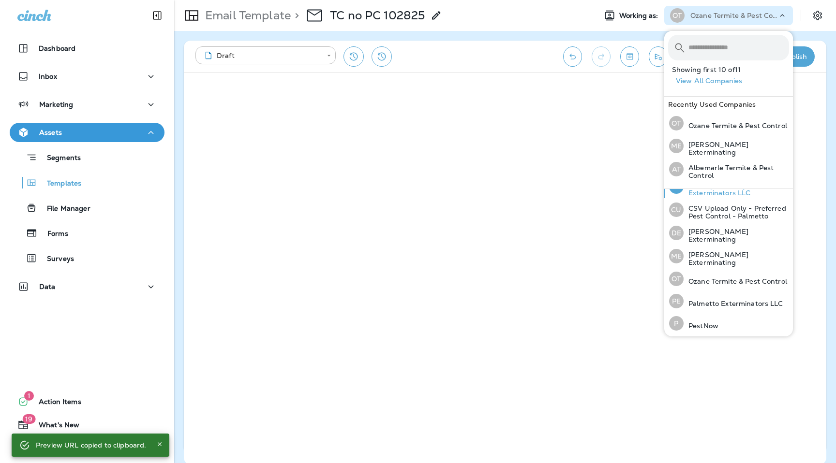
scroll to position [87, 0]
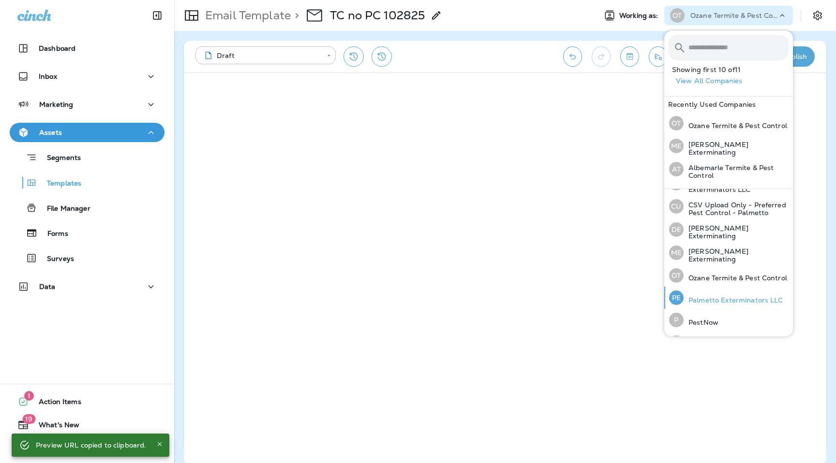
click at [724, 296] on p "Palmetto Exterminators LLC" at bounding box center [733, 300] width 100 height 8
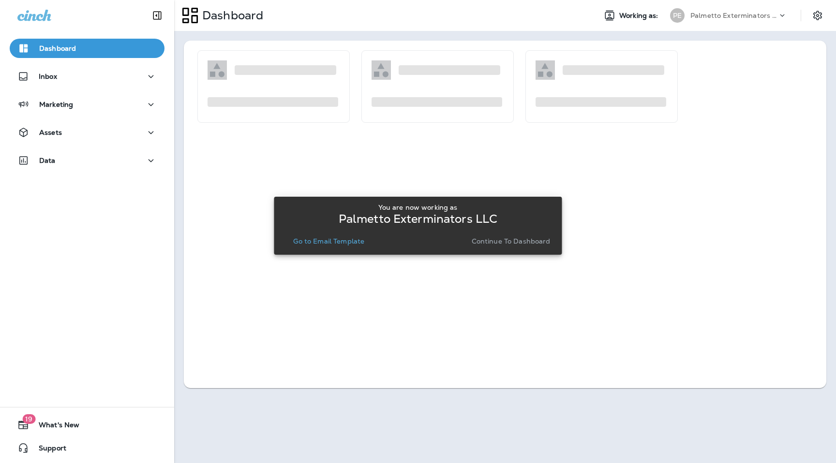
click at [346, 252] on div "You are now working as Palmetto Exterminators LLC Go to Email Template Continue…" at bounding box center [418, 226] width 288 height 58
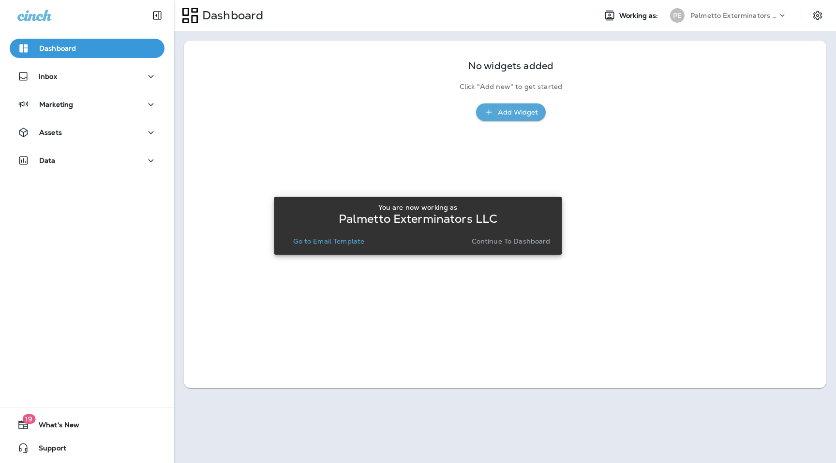
click at [345, 247] on button "Go to Email Template" at bounding box center [328, 242] width 79 height 14
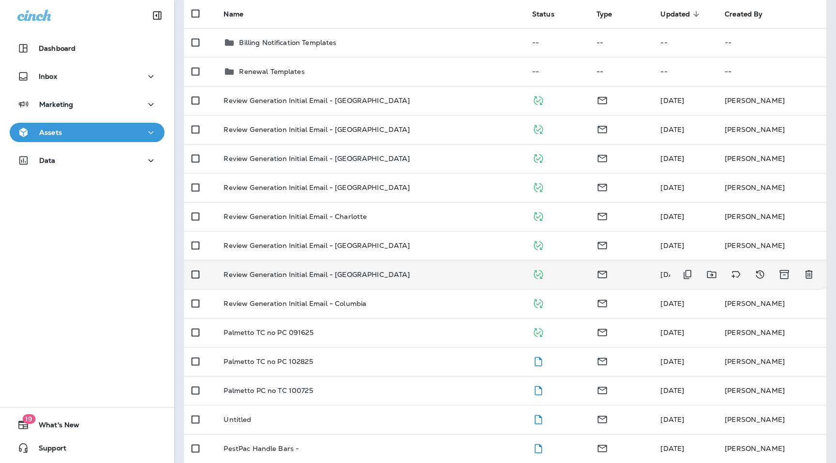
scroll to position [114, 0]
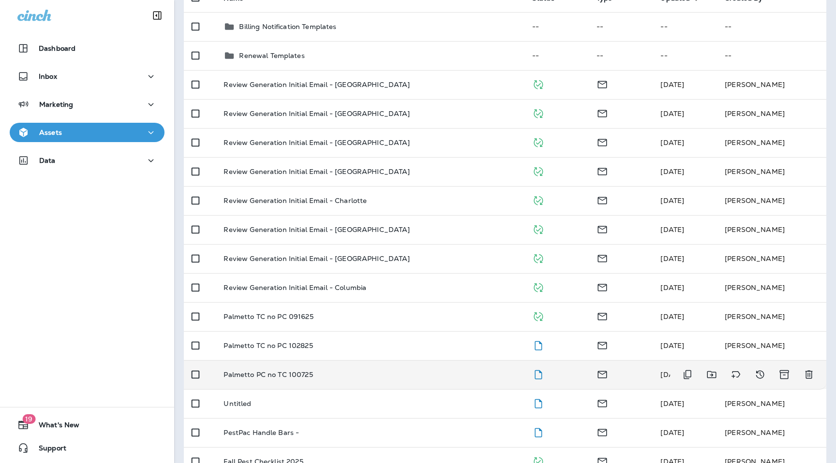
click at [303, 376] on p "Palmetto PC no TC 100725" at bounding box center [267, 375] width 89 height 8
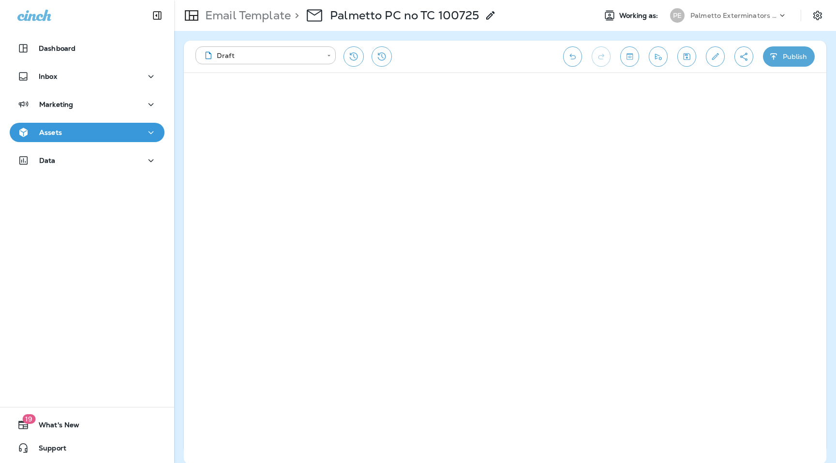
click at [748, 56] on icon "Create a Shareable Preview Link" at bounding box center [743, 57] width 10 height 10
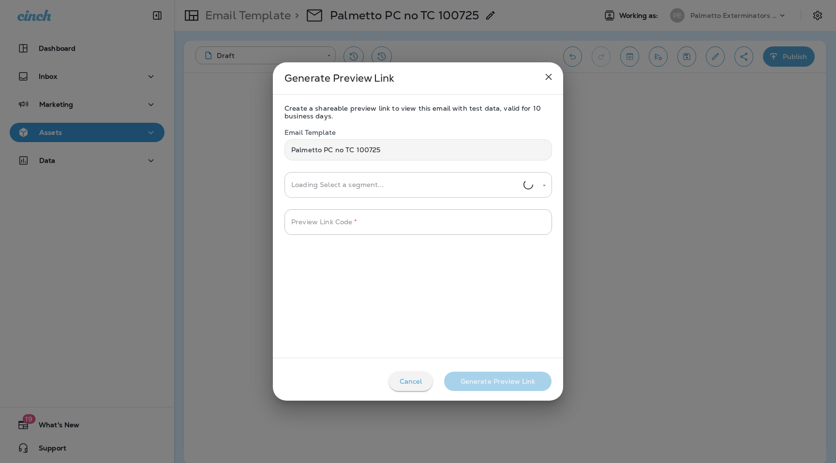
click at [364, 189] on input "Loading Select a segment..." at bounding box center [406, 185] width 235 height 17
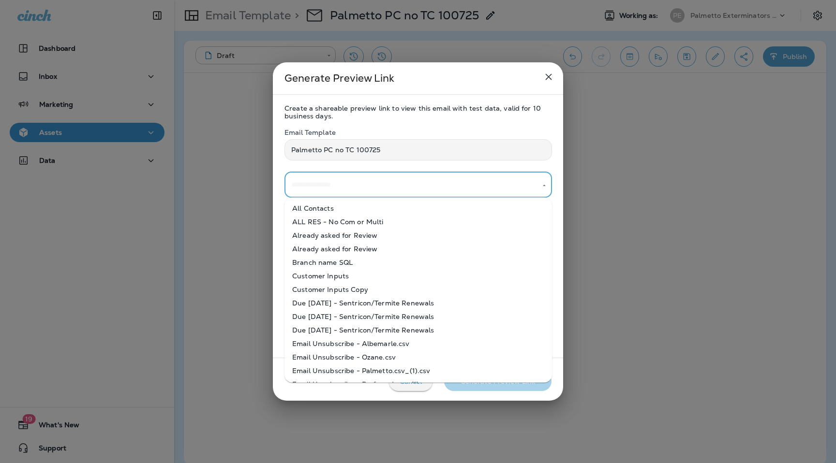
click at [361, 213] on li "All Contacts" at bounding box center [417, 209] width 267 height 14
type input "**********"
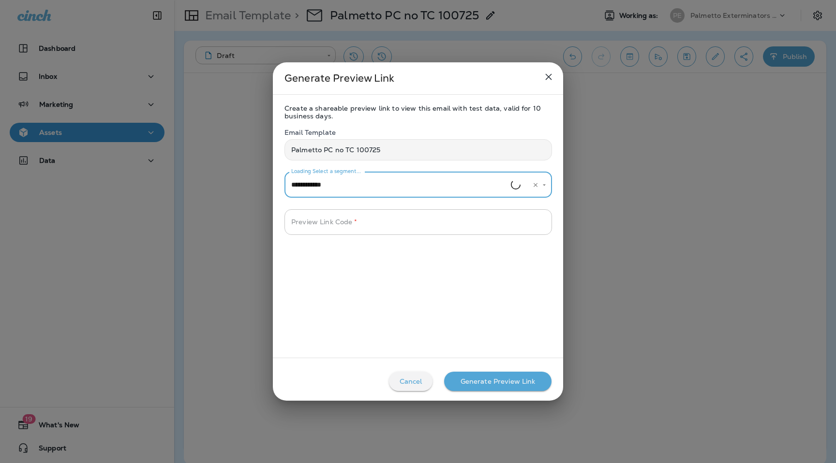
click at [361, 217] on input "Preview Link Code   *" at bounding box center [417, 222] width 267 height 26
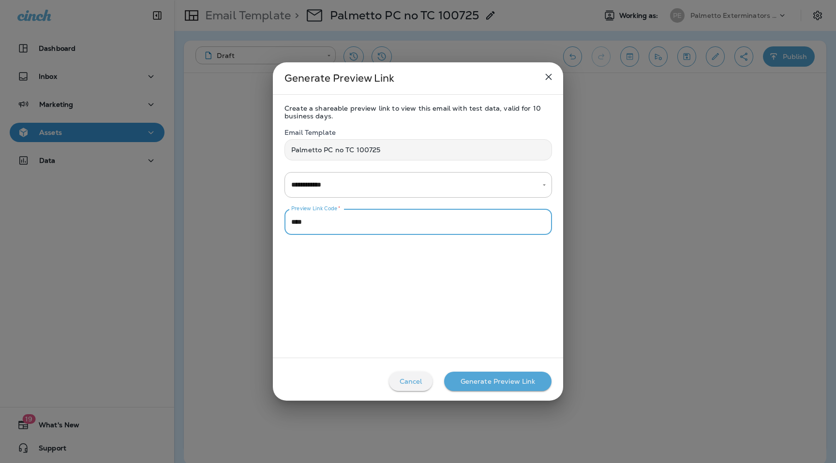
type input "****"
click at [503, 379] on div "Generate Preview Link" at bounding box center [497, 382] width 75 height 8
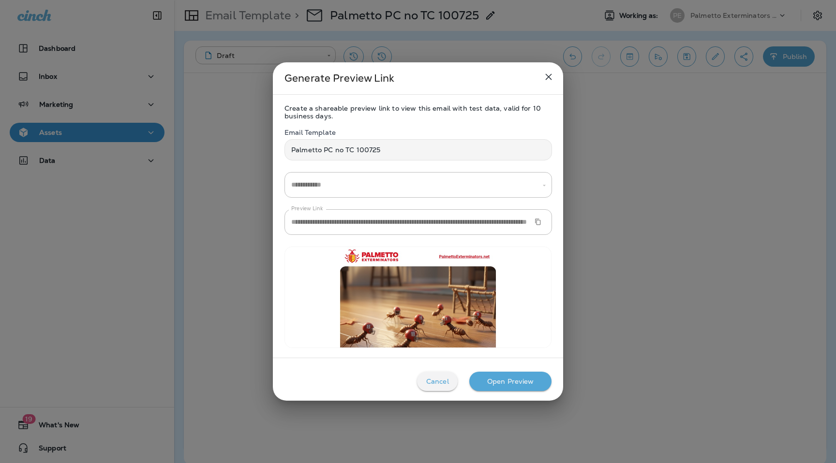
click at [543, 80] on icon "close" at bounding box center [549, 77] width 12 height 12
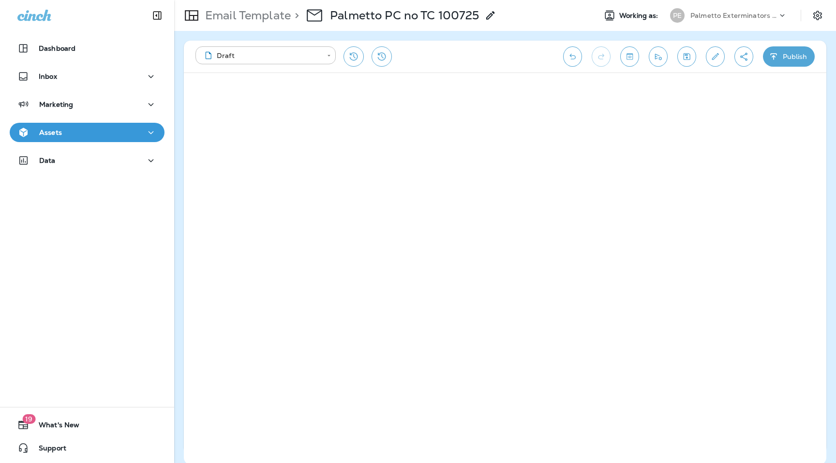
click at [735, 58] on button "Create a Shareable Preview Link" at bounding box center [743, 56] width 19 height 20
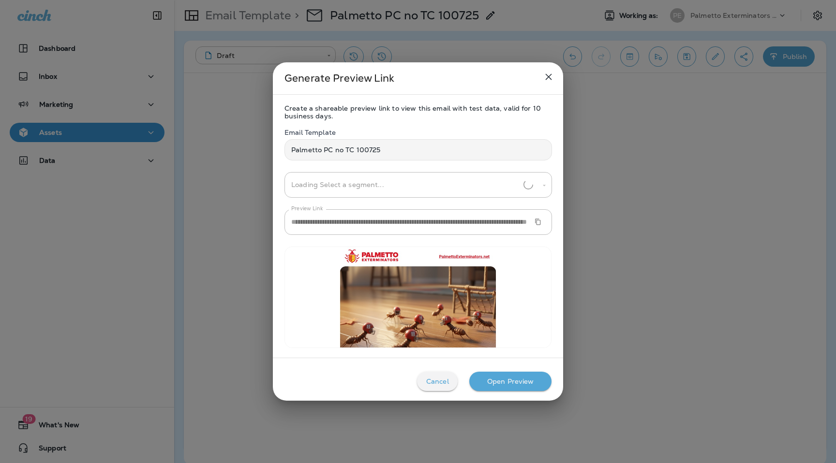
type input "**********"
click at [541, 224] on button "Copy Preview URL" at bounding box center [537, 222] width 15 height 15
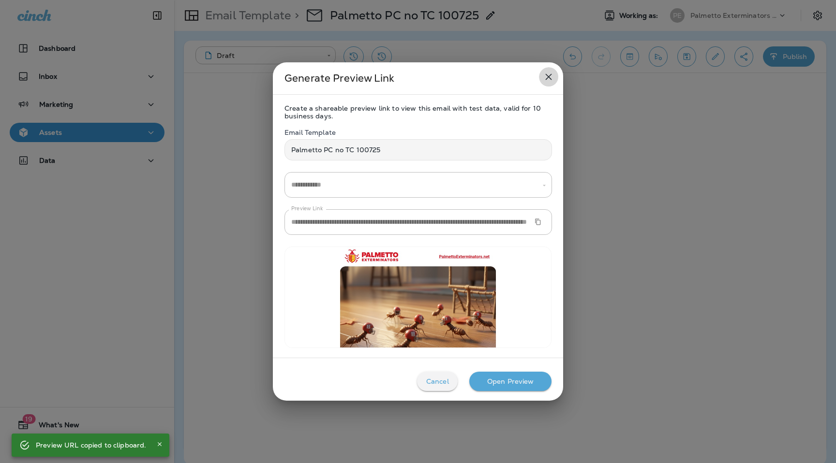
click at [548, 76] on icon "close" at bounding box center [549, 77] width 12 height 12
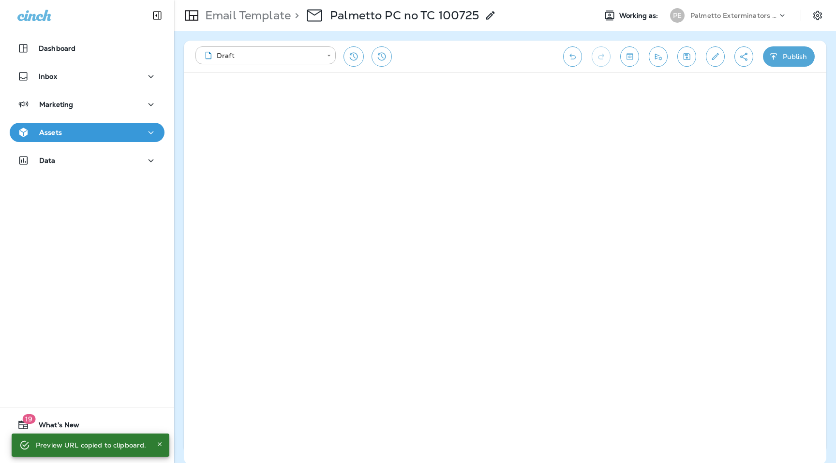
click at [271, 8] on p "Email Template" at bounding box center [245, 15] width 89 height 15
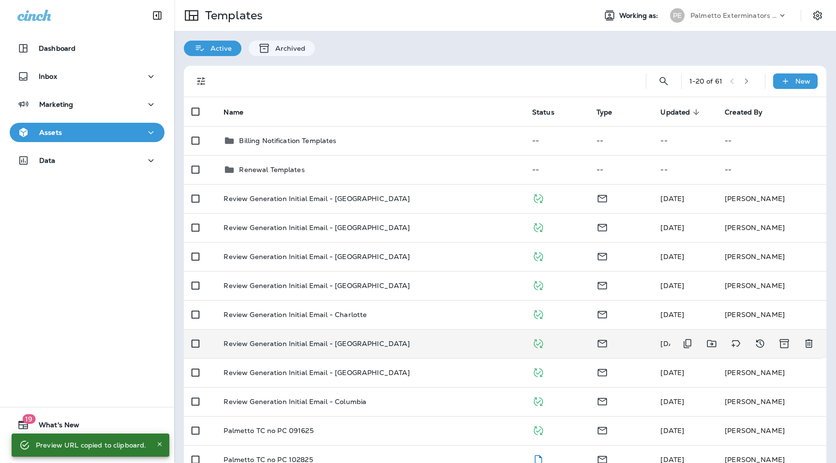
scroll to position [34, 0]
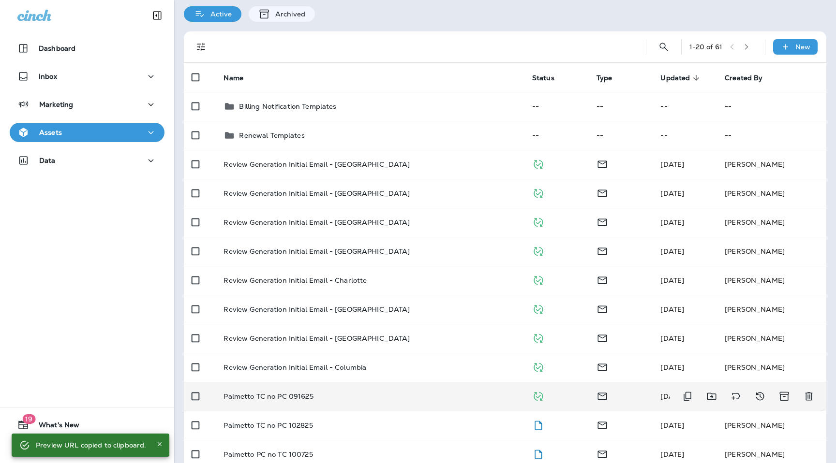
click at [292, 402] on td "Palmetto TC no PC 091625" at bounding box center [370, 396] width 308 height 29
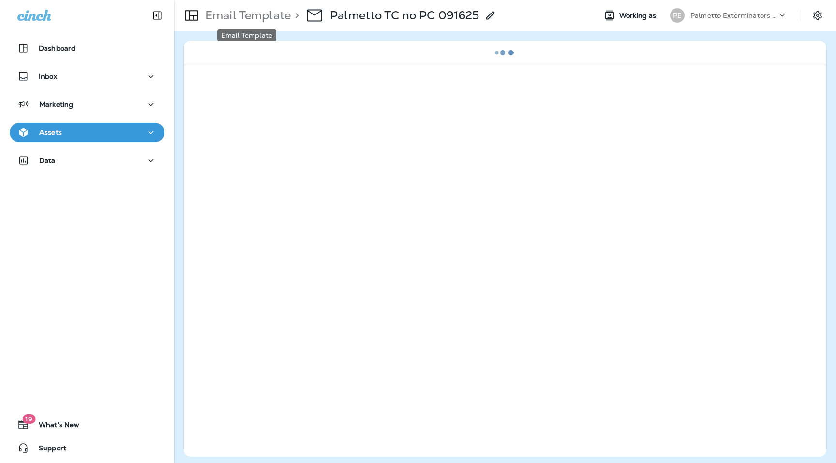
click at [277, 22] on p "Email Template" at bounding box center [245, 15] width 89 height 15
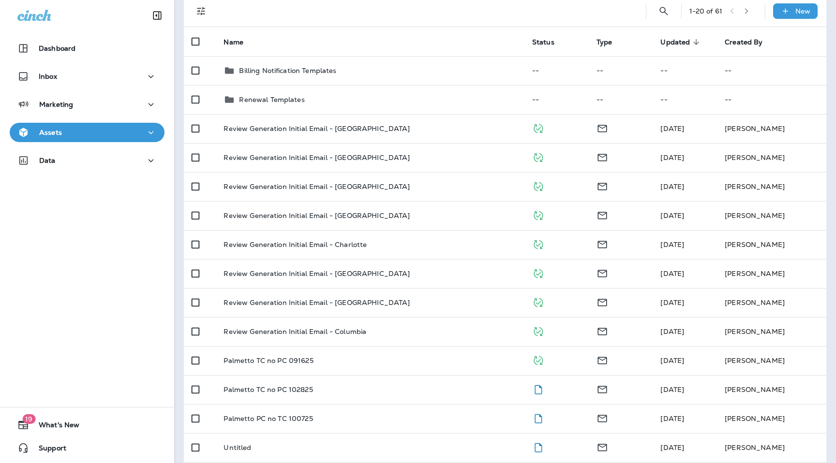
scroll to position [95, 0]
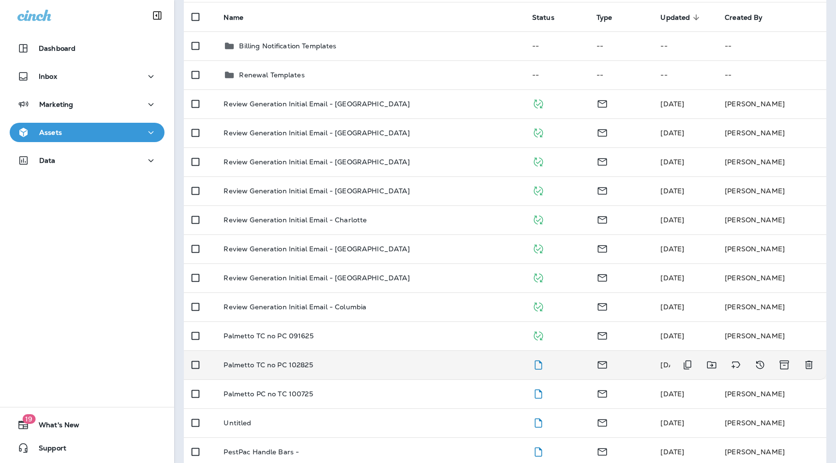
click at [298, 372] on td "Palmetto TC no PC 102825" at bounding box center [370, 365] width 308 height 29
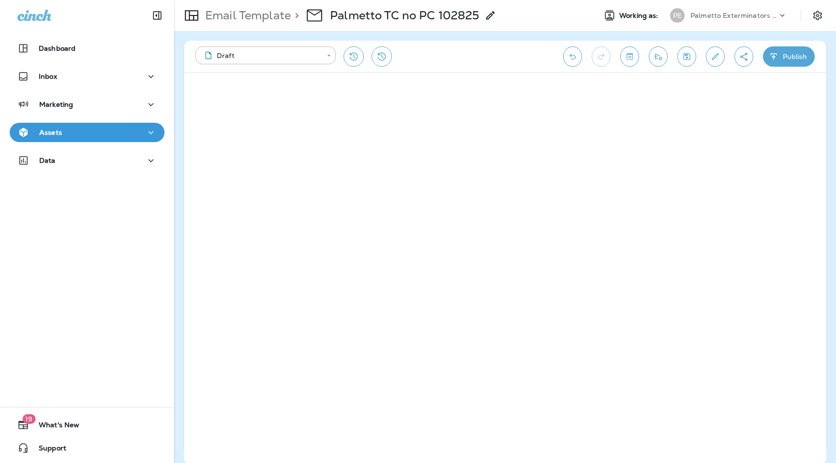
click at [741, 61] on button "Create a Shareable Preview Link" at bounding box center [743, 56] width 19 height 20
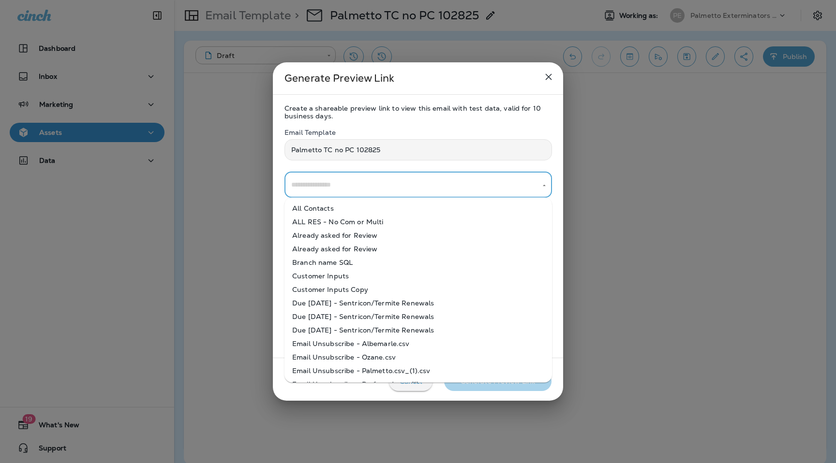
click at [348, 188] on input "text" at bounding box center [411, 185] width 244 height 17
click at [348, 212] on li "All Contacts" at bounding box center [417, 209] width 267 height 14
type input "**********"
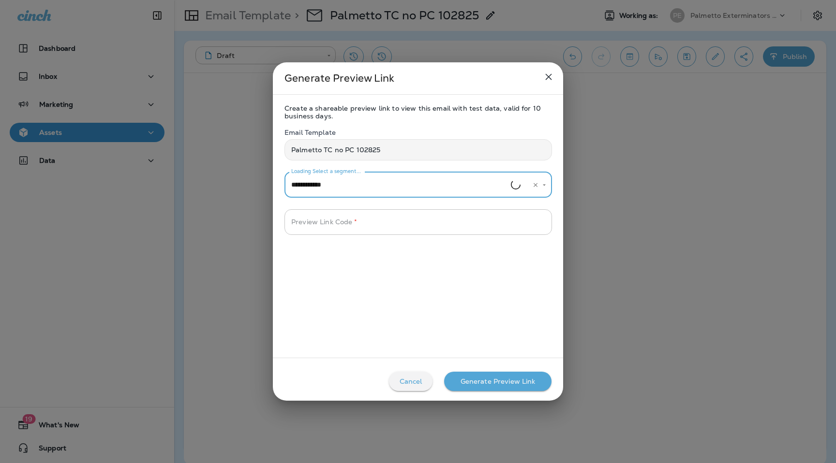
click at [358, 222] on input "Preview Link Code   *" at bounding box center [417, 222] width 267 height 26
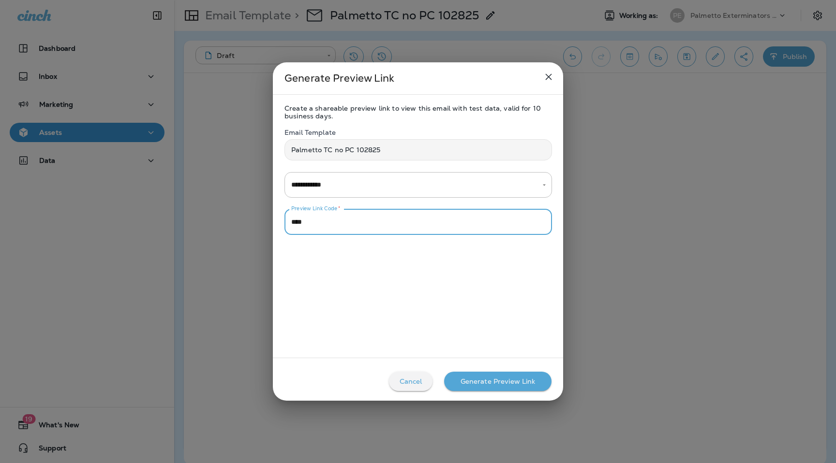
type input "****"
click at [473, 382] on div "Generate Preview Link" at bounding box center [497, 382] width 75 height 8
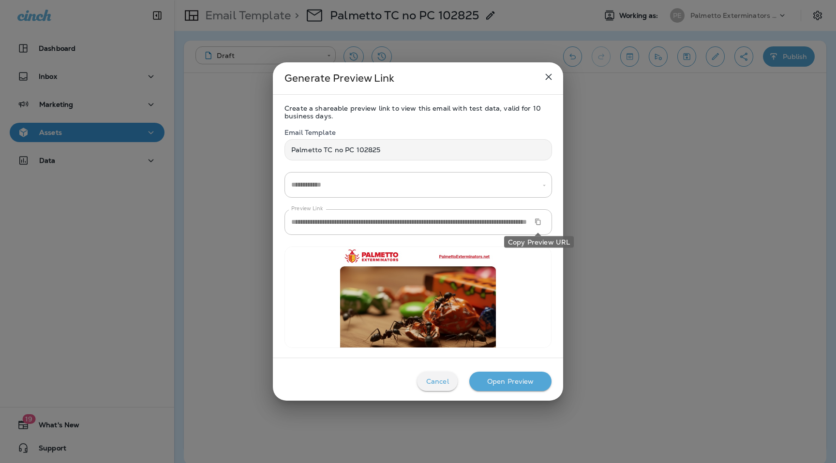
click at [532, 218] on button "Copy Preview URL" at bounding box center [537, 222] width 15 height 15
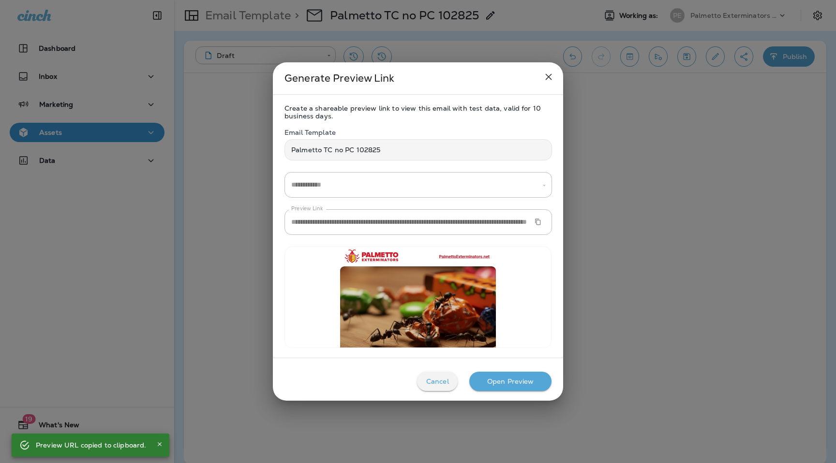
click at [548, 69] on button "close" at bounding box center [548, 76] width 19 height 19
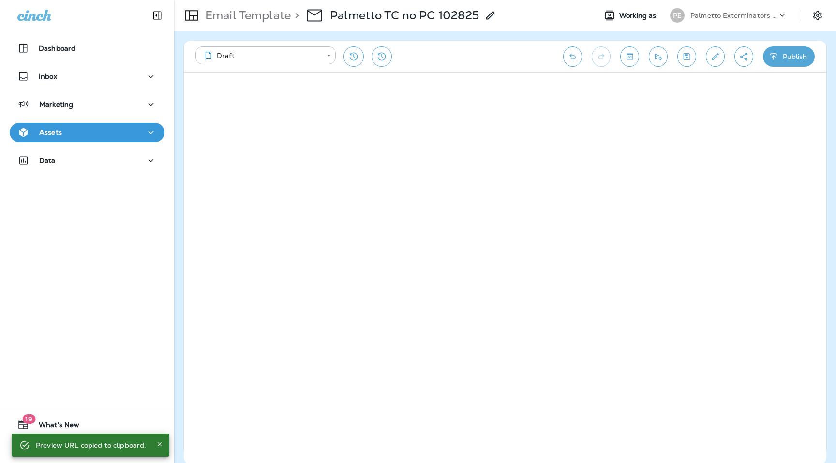
click at [251, 18] on p "Email Template" at bounding box center [245, 15] width 89 height 15
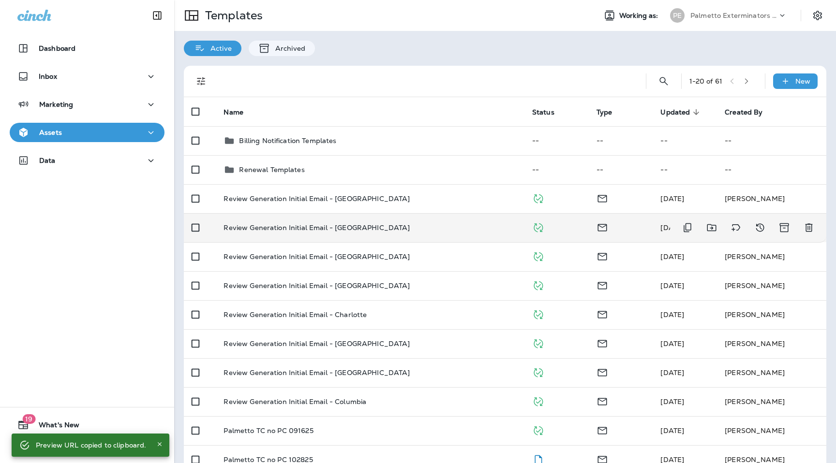
click at [305, 224] on p "Review Generation Initial Email - [GEOGRAPHIC_DATA]" at bounding box center [316, 228] width 186 height 8
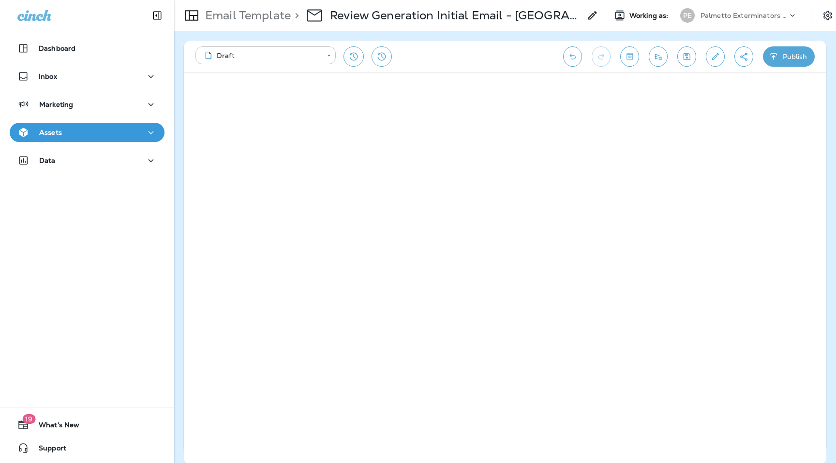
click at [301, 0] on body "**********" at bounding box center [418, 0] width 836 height 0
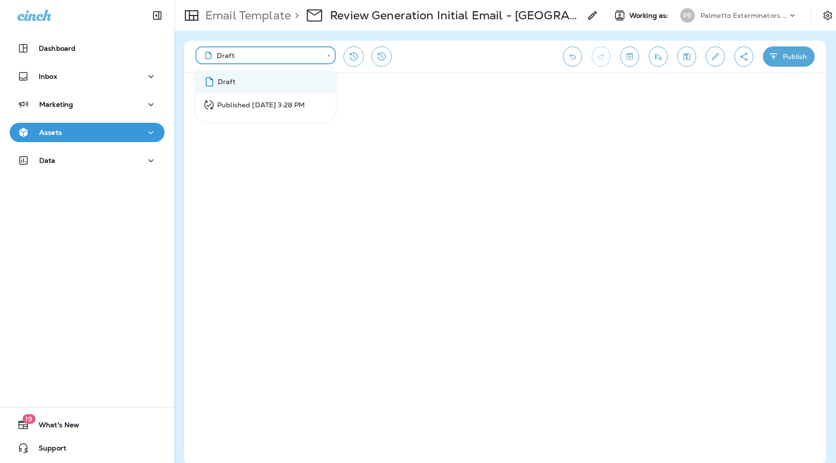
click at [412, 34] on div at bounding box center [418, 231] width 836 height 463
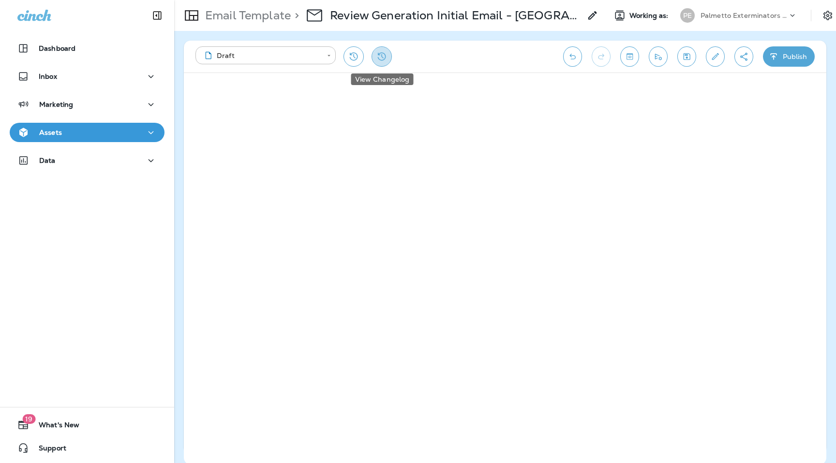
click at [378, 59] on icon "View Changelog" at bounding box center [382, 57] width 12 height 12
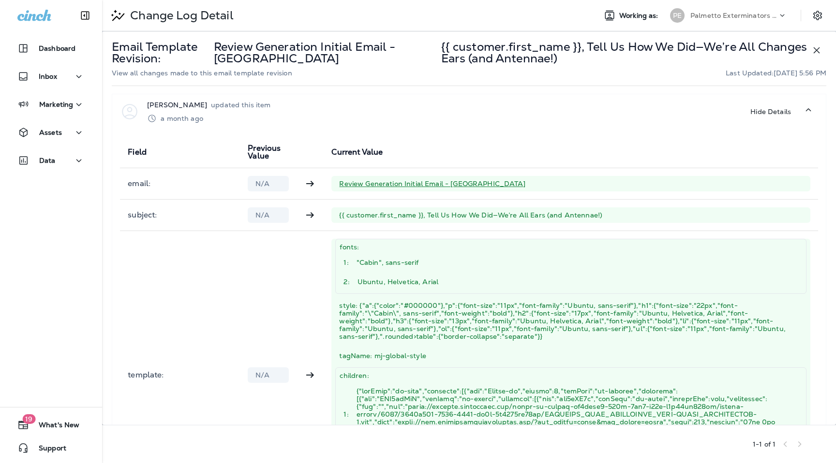
click at [809, 49] on button "button" at bounding box center [816, 50] width 19 height 19
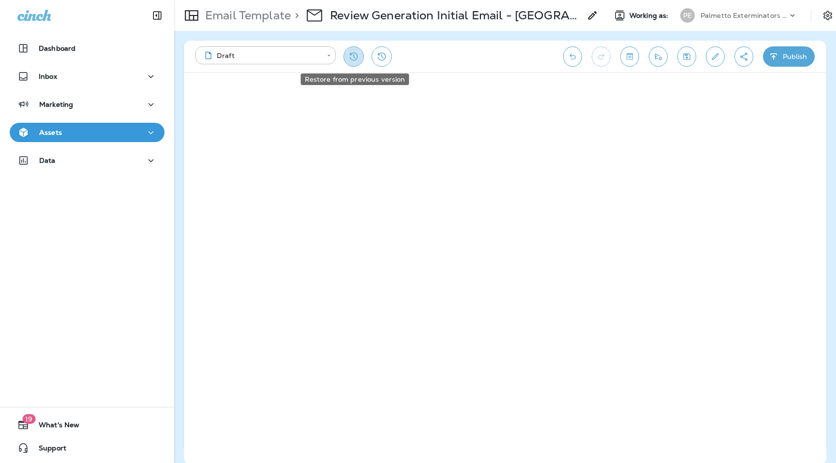
click at [355, 61] on icon "Restore from previous version" at bounding box center [354, 57] width 12 height 12
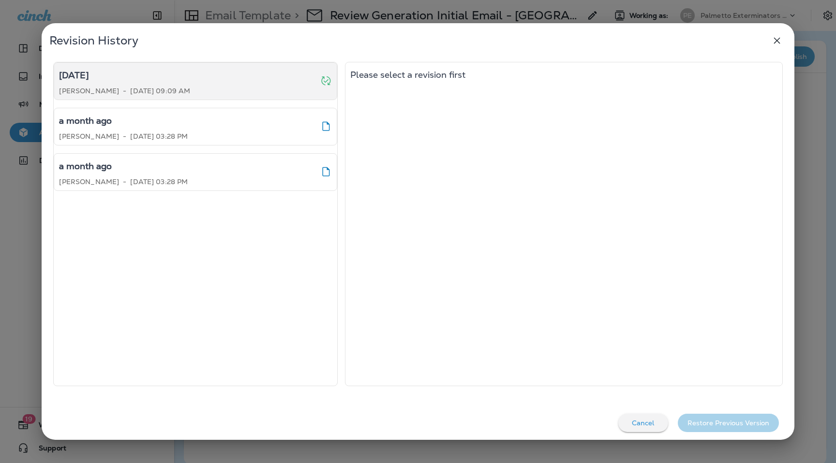
click at [196, 91] on div "[DATE] [PERSON_NAME] - [DATE] 09:09 AM" at bounding box center [195, 81] width 283 height 38
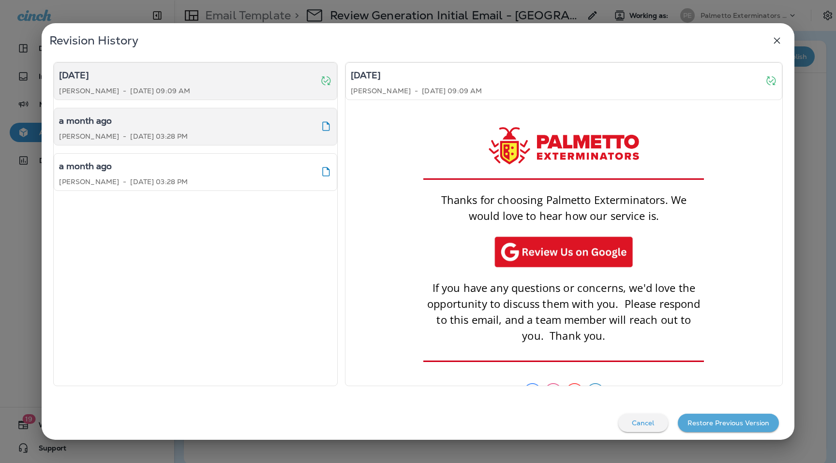
click at [140, 129] on div "a month ago [PERSON_NAME] - [DATE] 03:28 PM" at bounding box center [123, 126] width 129 height 27
click at [151, 86] on div "[DATE] [PERSON_NAME] - [DATE] 09:09 AM" at bounding box center [124, 81] width 131 height 27
click at [154, 123] on div "a month ago" at bounding box center [123, 120] width 129 height 15
click at [158, 88] on p "[DATE] 09:09 AM" at bounding box center [160, 91] width 60 height 8
click at [159, 121] on div "a month ago" at bounding box center [123, 120] width 129 height 15
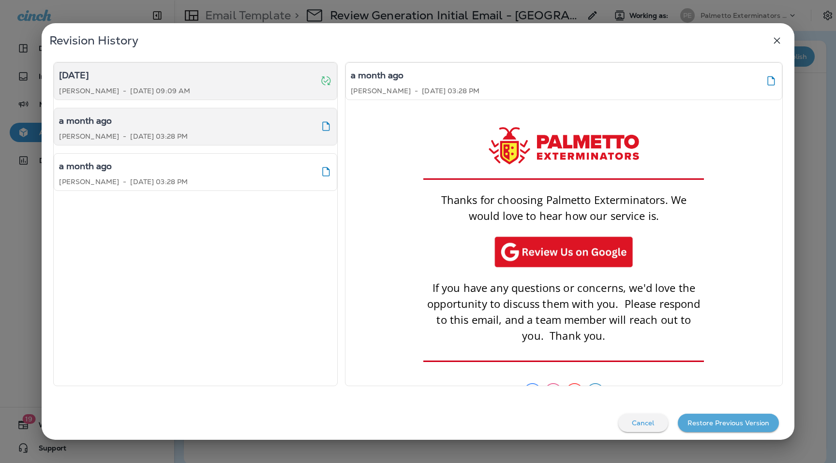
click at [182, 76] on div "[DATE]" at bounding box center [124, 75] width 131 height 15
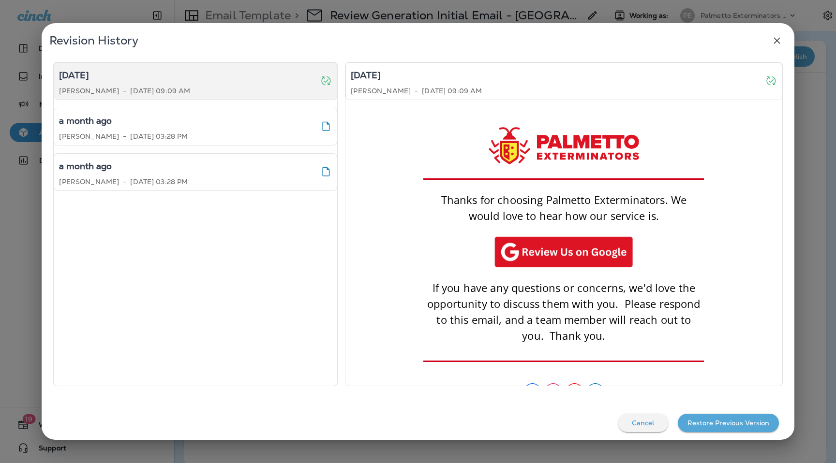
click at [785, 41] on button "button" at bounding box center [776, 40] width 19 height 19
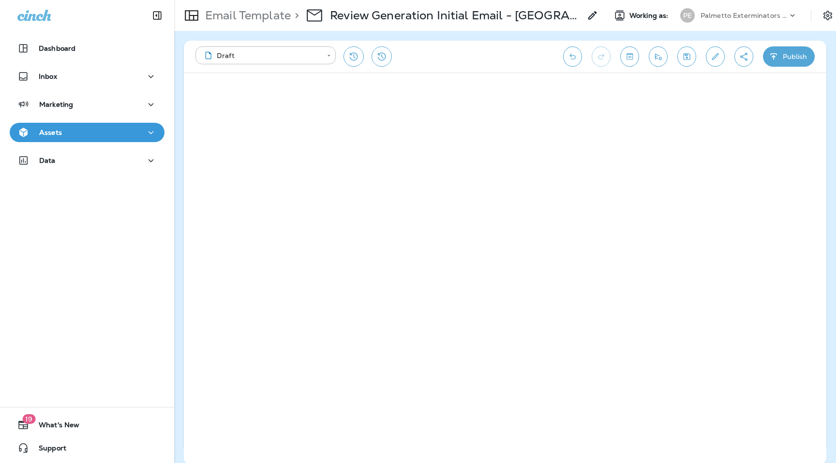
click at [766, 12] on p "Palmetto Exterminators LLC" at bounding box center [743, 16] width 87 height 8
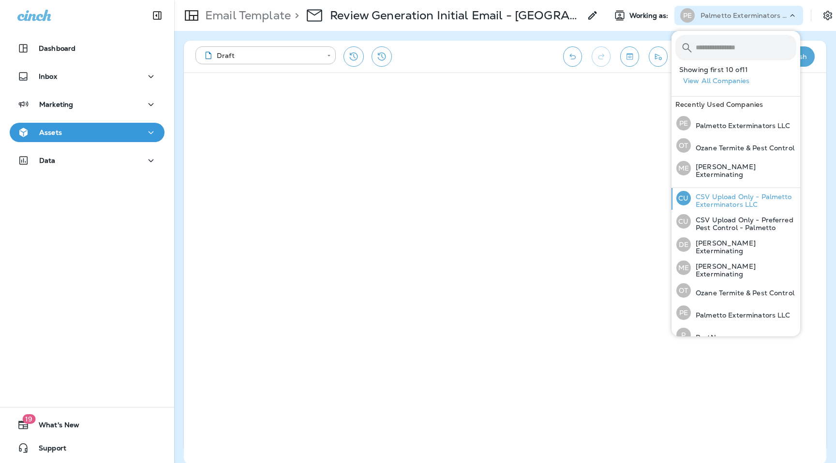
scroll to position [74, 0]
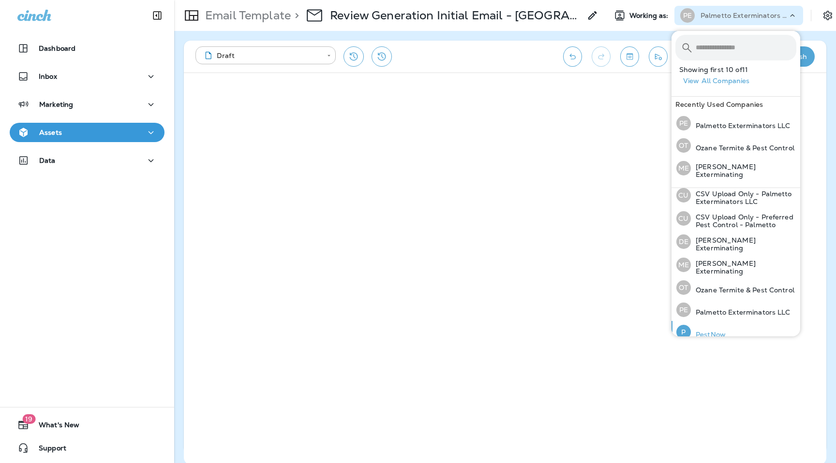
click at [716, 324] on div "P PestNow" at bounding box center [700, 332] width 57 height 22
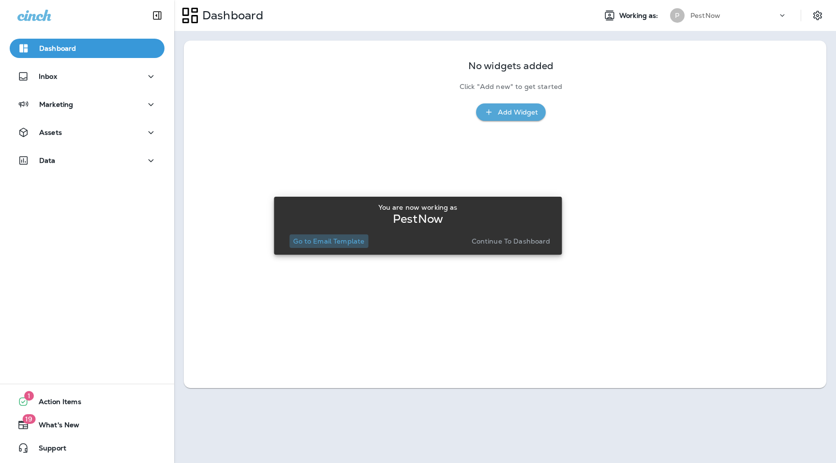
click at [341, 236] on button "Go to Email Template" at bounding box center [328, 242] width 79 height 14
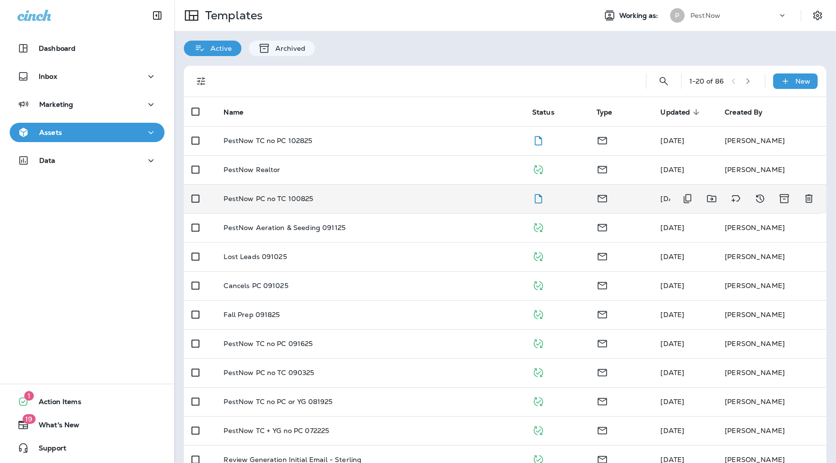
click at [296, 197] on p "PestNow PC no TC 100825" at bounding box center [267, 199] width 89 height 8
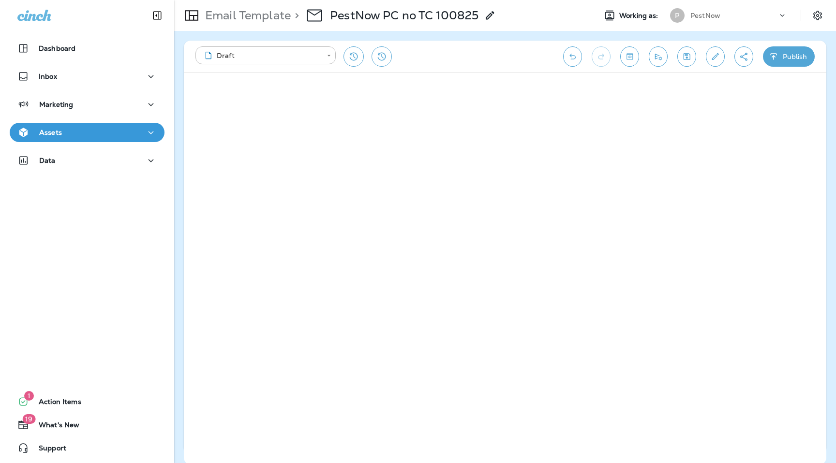
click at [749, 56] on button "Create a Shareable Preview Link" at bounding box center [743, 56] width 19 height 20
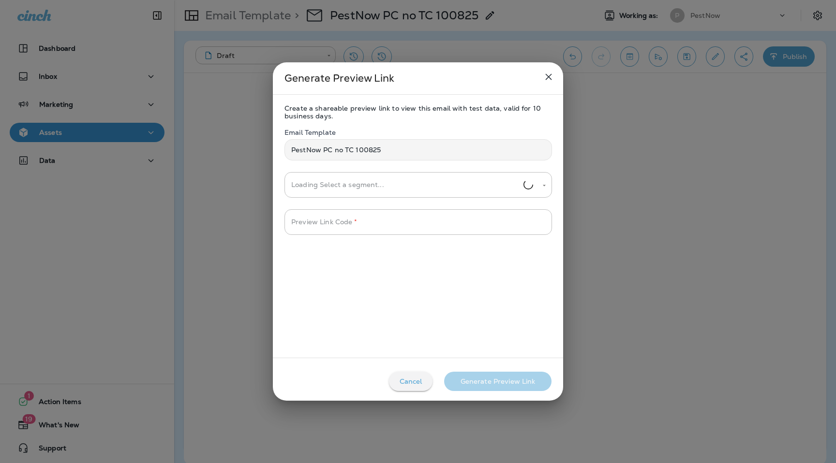
click at [341, 182] on input "Loading Select a segment..." at bounding box center [406, 185] width 235 height 17
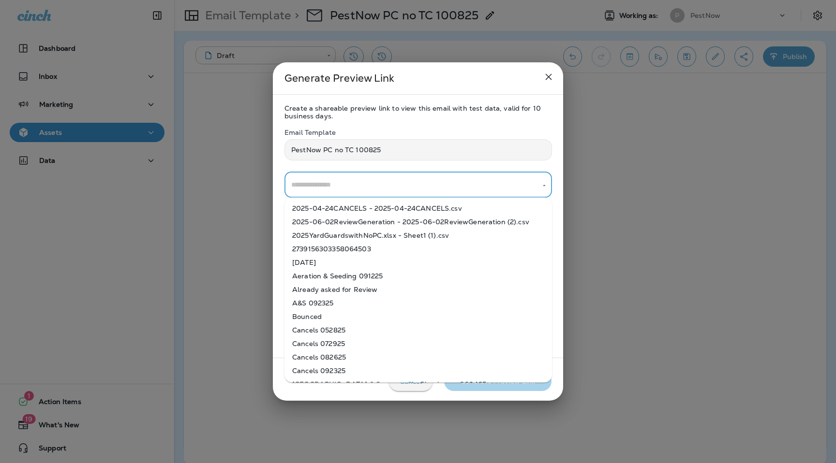
click at [340, 211] on li "2025-04-24CANCELS - 2025-04-24CANCELS.csv" at bounding box center [417, 209] width 267 height 14
type input "**********"
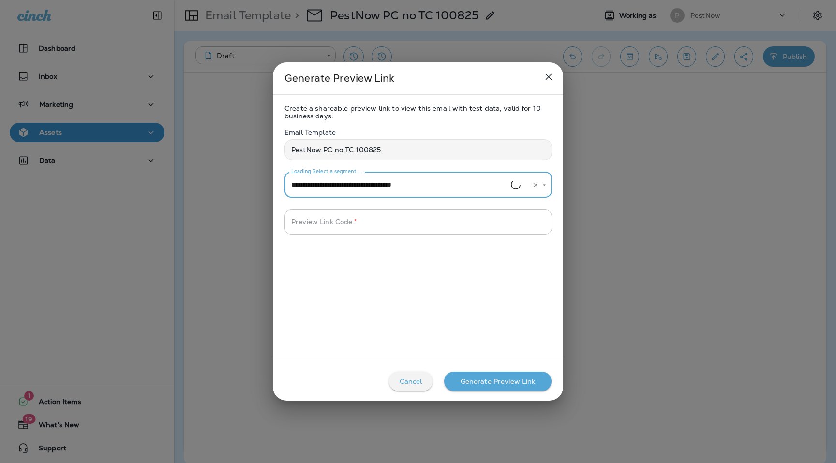
click at [341, 225] on input "Preview Link Code   *" at bounding box center [417, 222] width 267 height 26
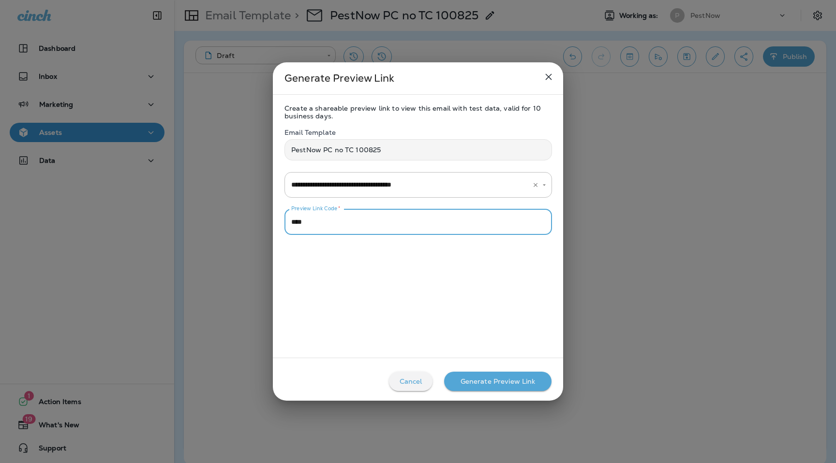
type input "****"
click at [491, 381] on div "Generate Preview Link" at bounding box center [497, 382] width 75 height 8
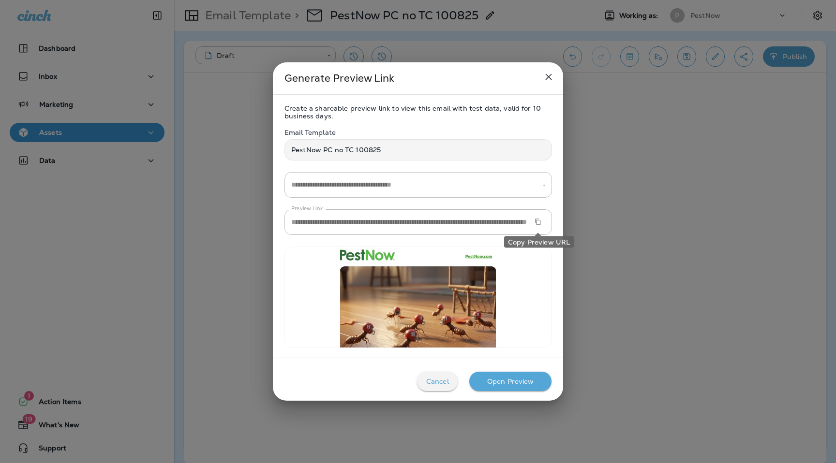
click at [541, 222] on button "Copy Preview URL" at bounding box center [537, 222] width 15 height 15
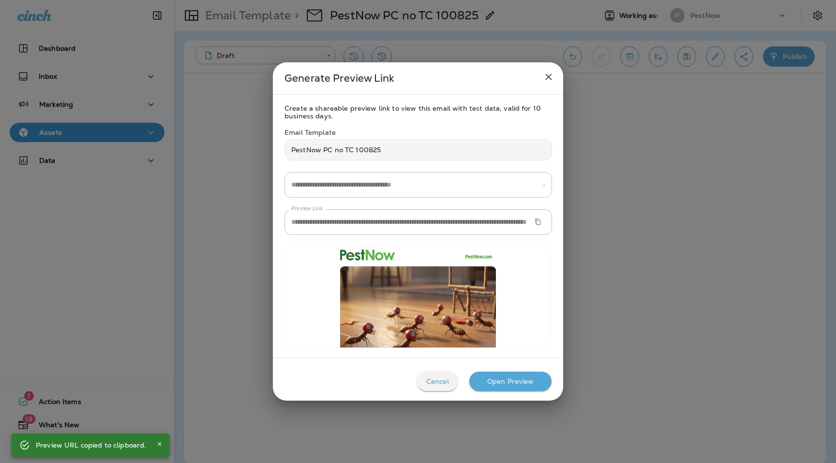
click at [548, 79] on icon "close" at bounding box center [549, 77] width 12 height 12
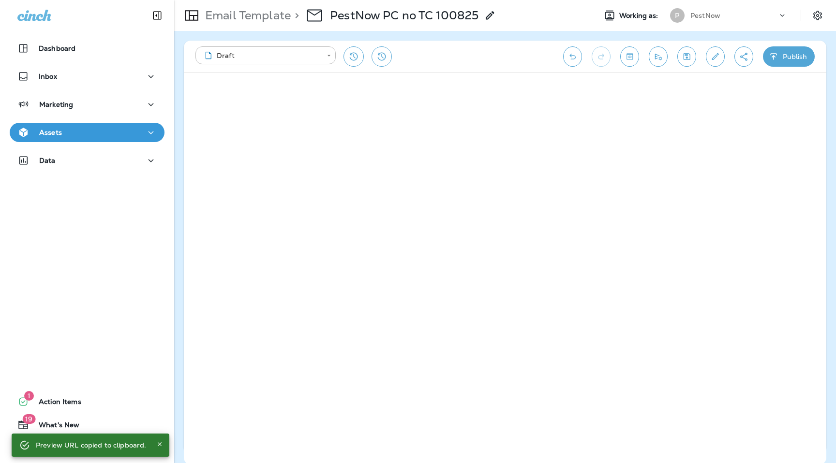
click at [282, 24] on div "Email Template > PestNow PC no TC 100825" at bounding box center [335, 15] width 322 height 27
click at [267, 12] on p "Email Template" at bounding box center [245, 15] width 89 height 15
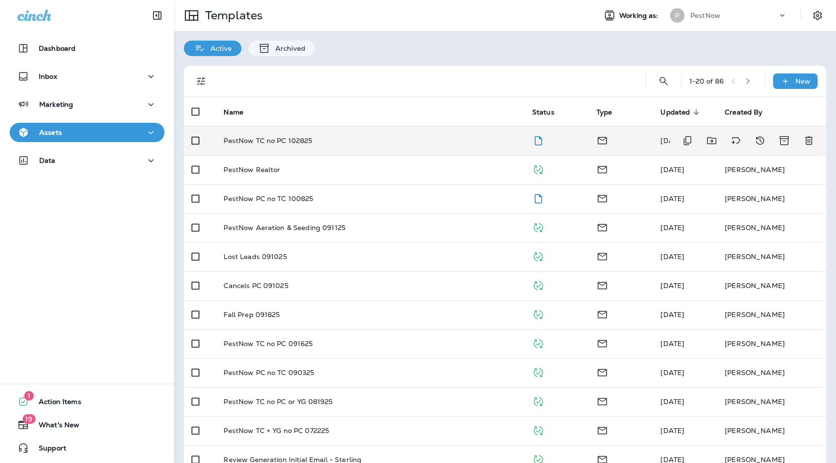
click at [325, 142] on div "PestNow TC no PC 102825" at bounding box center [369, 141] width 293 height 8
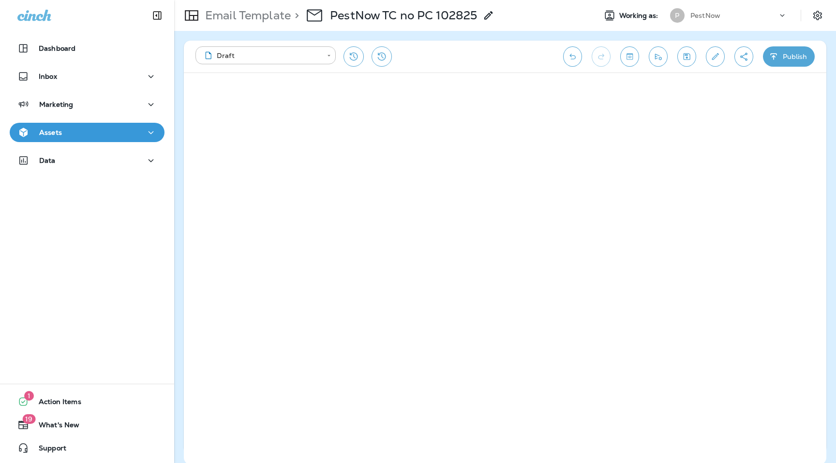
click at [753, 56] on div "**********" at bounding box center [505, 57] width 642 height 32
click at [748, 56] on icon "Create a Shareable Preview Link" at bounding box center [743, 57] width 10 height 10
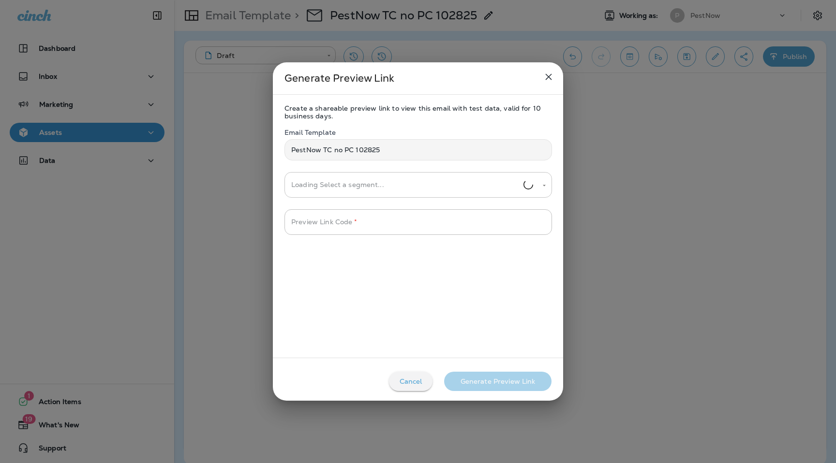
click at [344, 181] on input "Loading Select a segment..." at bounding box center [406, 185] width 235 height 17
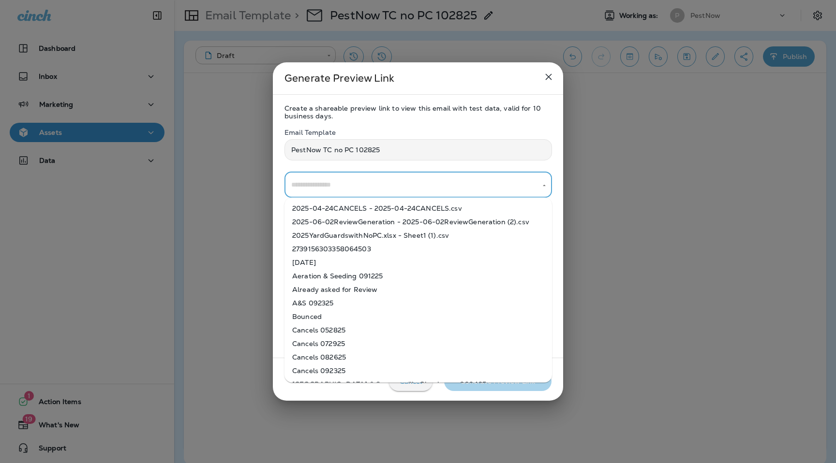
click at [345, 218] on li "2025-06-02ReviewGeneration - 2025-06-02ReviewGeneration (2).csv" at bounding box center [417, 222] width 267 height 14
type input "**********"
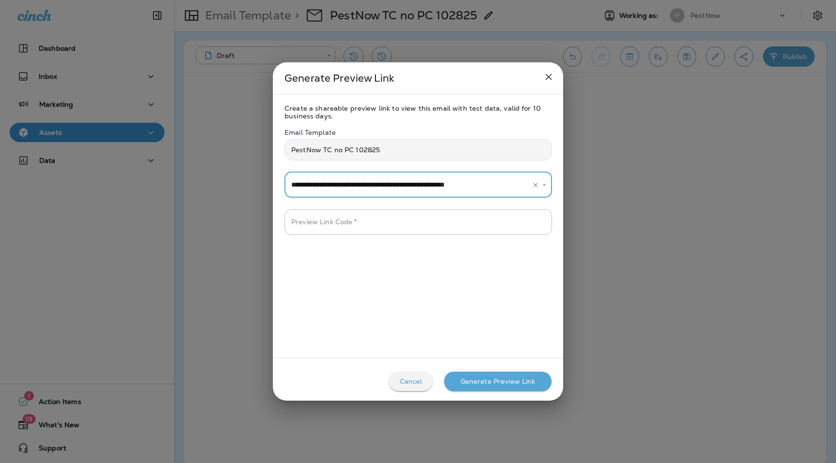
click at [348, 224] on input "Preview Link Code   *" at bounding box center [417, 222] width 267 height 26
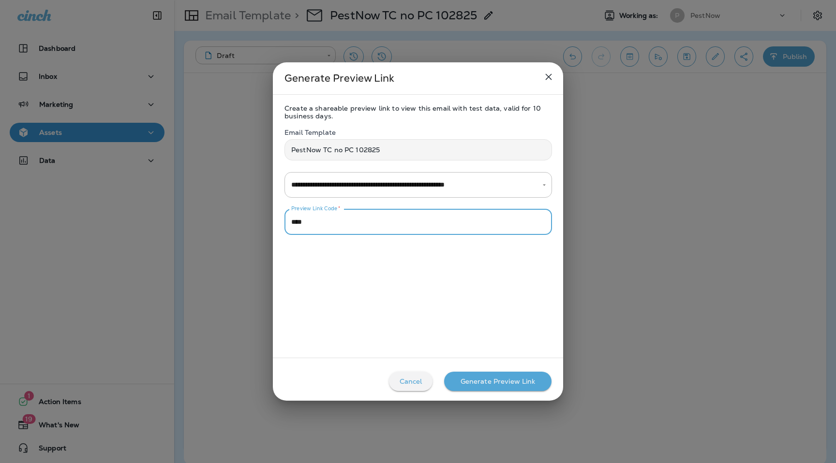
type input "****"
click at [497, 384] on div "Generate Preview Link" at bounding box center [497, 382] width 75 height 8
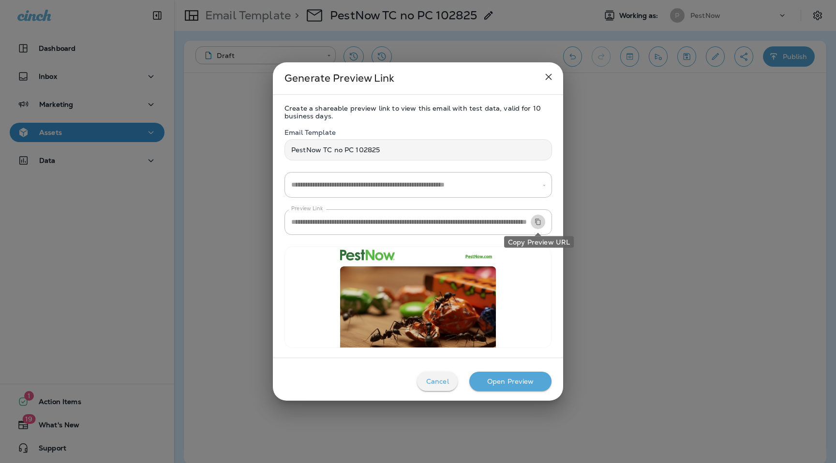
click at [543, 222] on button "Copy Preview URL" at bounding box center [537, 222] width 15 height 15
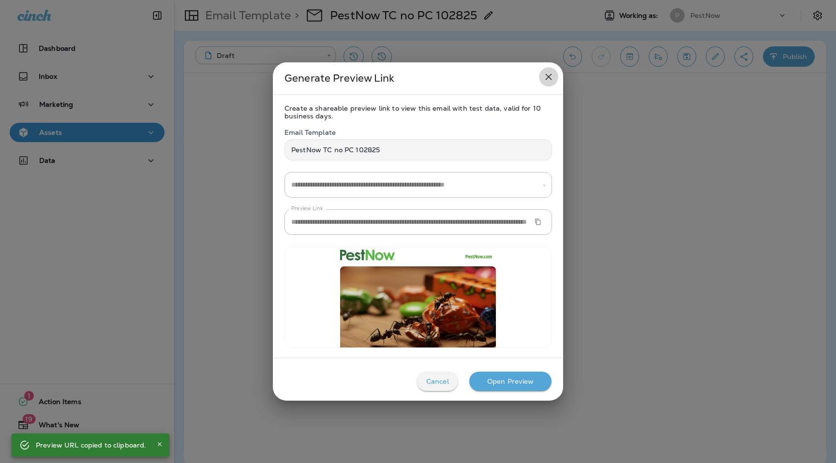
click at [552, 74] on icon "close" at bounding box center [549, 77] width 12 height 12
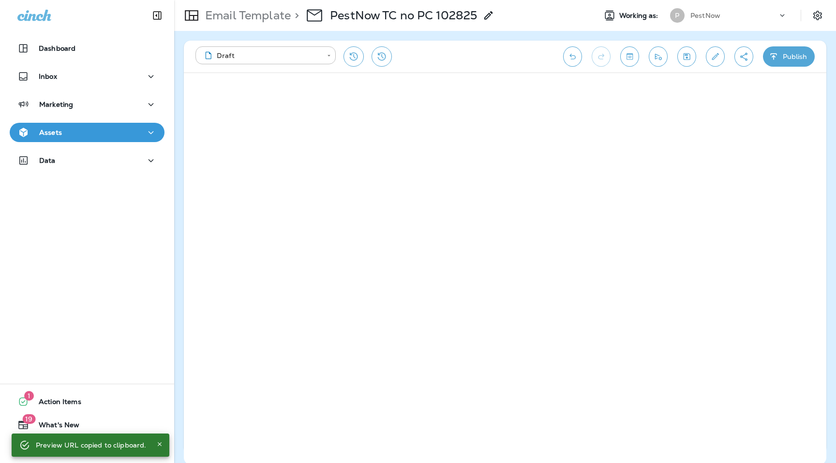
click at [767, 24] on div "P PestNow" at bounding box center [728, 15] width 129 height 19
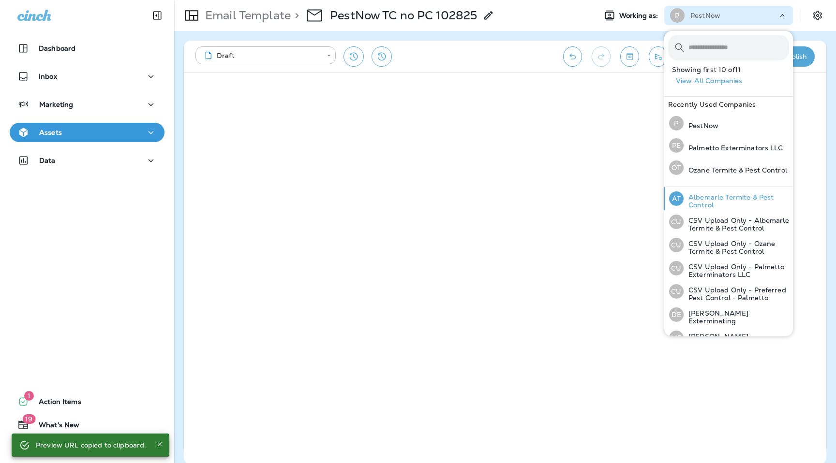
scroll to position [104, 0]
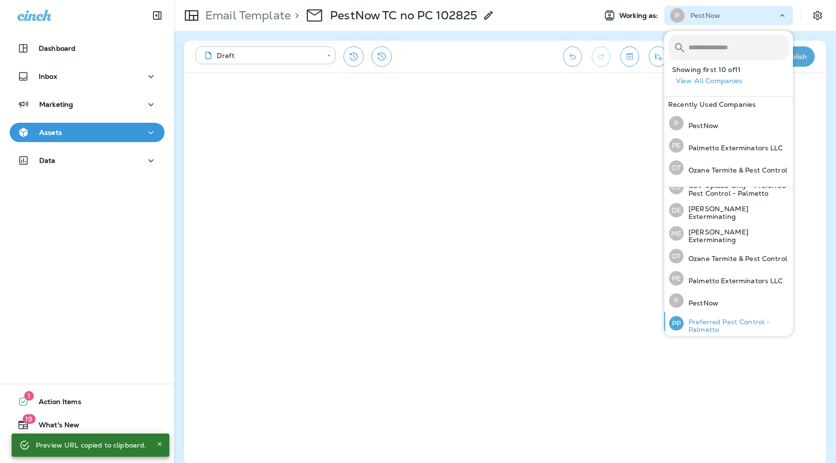
click at [724, 318] on p "Preferred Pest Control - Palmetto" at bounding box center [735, 325] width 105 height 15
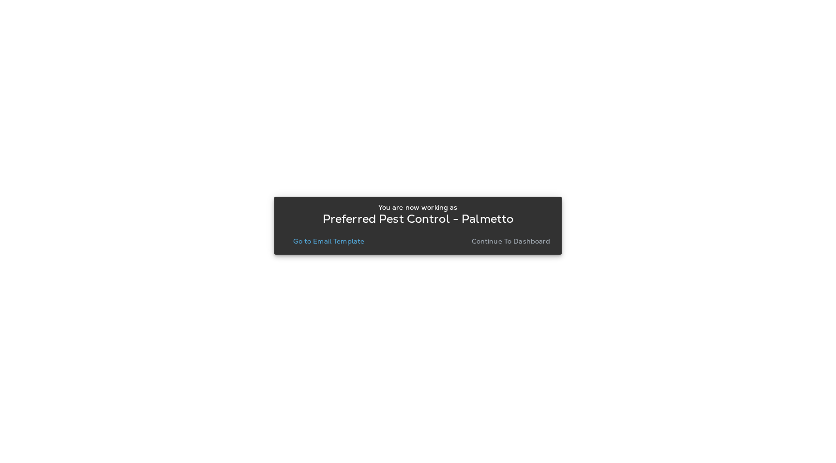
click at [345, 242] on p "Go to Email Template" at bounding box center [328, 241] width 71 height 8
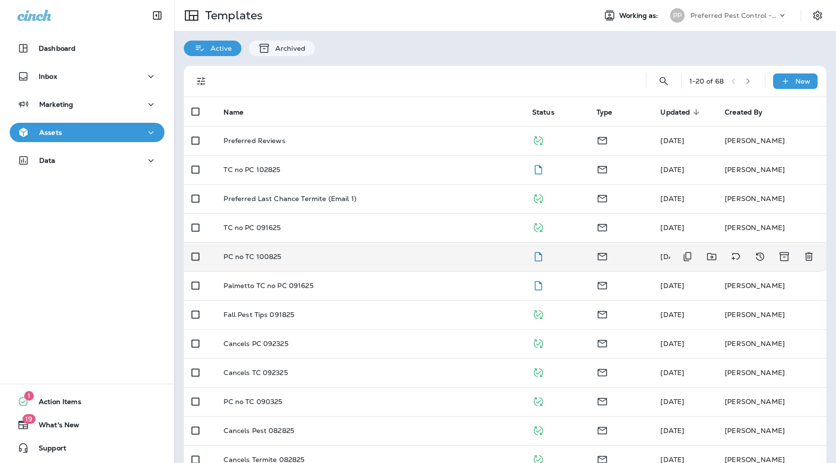
click at [278, 260] on p "PC no TC 100825" at bounding box center [252, 257] width 58 height 8
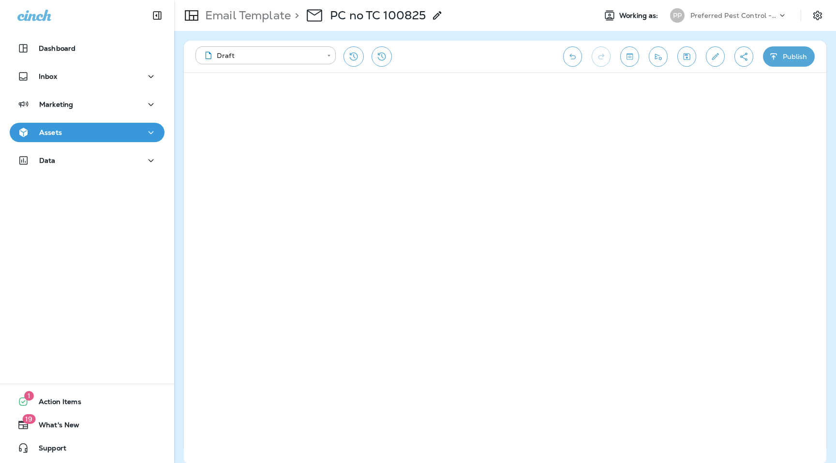
click at [751, 53] on button "Create a Shareable Preview Link" at bounding box center [743, 56] width 19 height 20
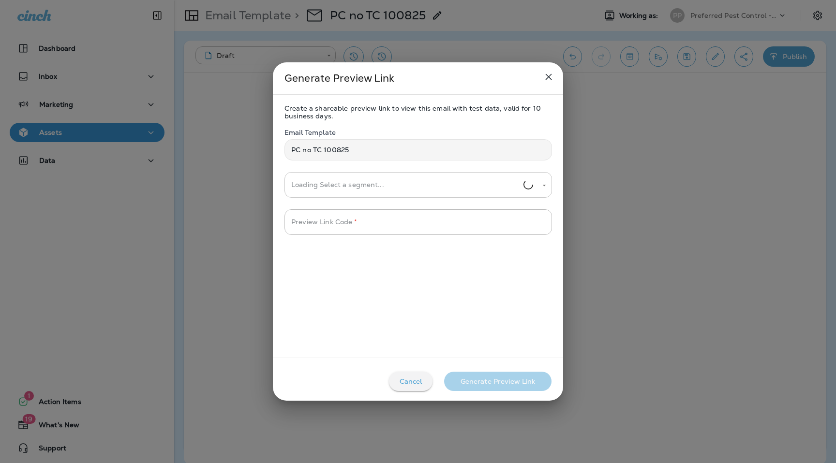
click at [438, 187] on input "Loading Select a segment..." at bounding box center [406, 185] width 235 height 17
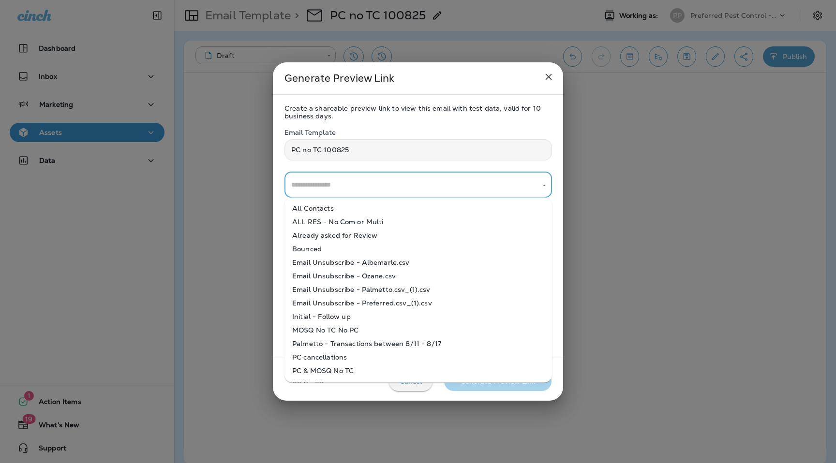
click at [424, 214] on li "All Contacts" at bounding box center [417, 209] width 267 height 14
type input "**********"
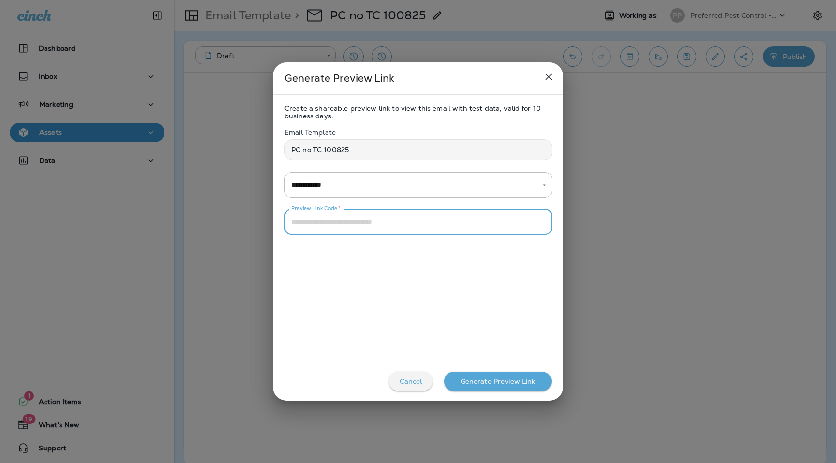
click at [408, 220] on input "Preview Link Code   *" at bounding box center [417, 222] width 267 height 26
type input "****"
click at [485, 383] on div "Generate Preview Link" at bounding box center [497, 382] width 75 height 8
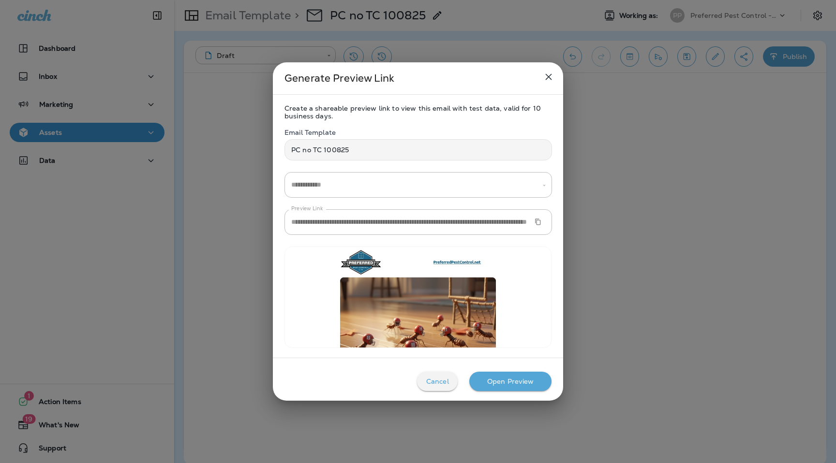
click at [538, 221] on icon "Copy Preview URL" at bounding box center [537, 222] width 7 height 7
click at [549, 74] on icon "close" at bounding box center [549, 77] width 12 height 12
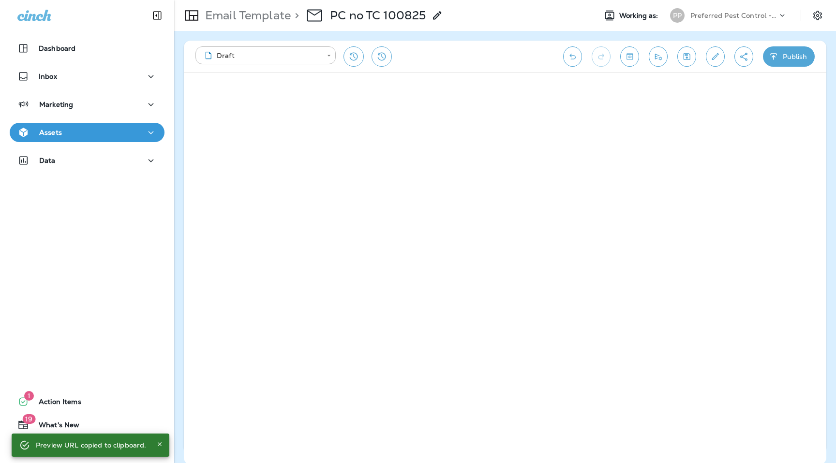
click at [266, 23] on div "Email Template > PC no TC 100825" at bounding box center [308, 15] width 269 height 27
click at [264, 16] on p "Email Template" at bounding box center [245, 15] width 89 height 15
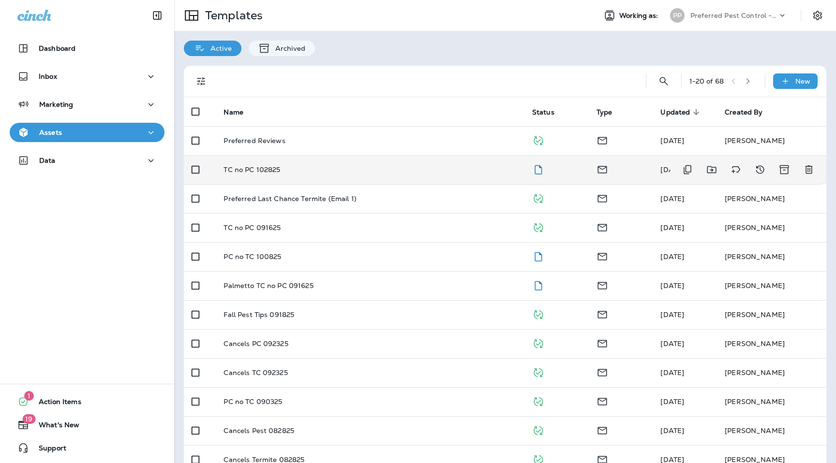
click at [260, 173] on p "TC no PC 102825" at bounding box center [251, 170] width 57 height 8
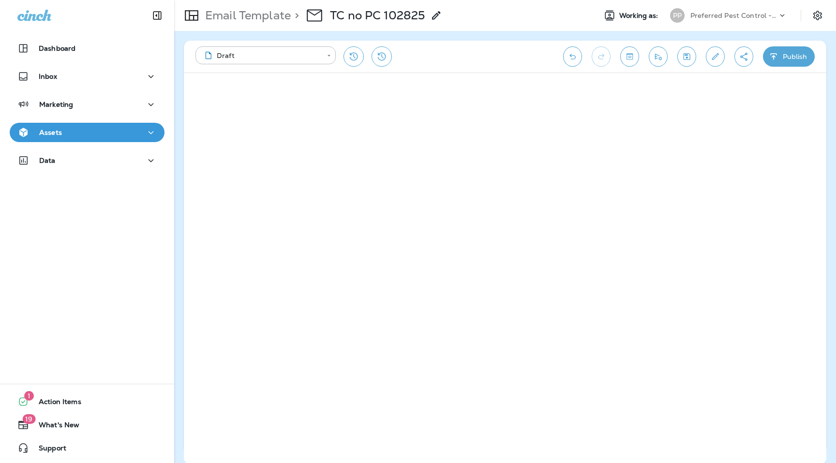
click at [747, 56] on icon "Create a Shareable Preview Link" at bounding box center [743, 57] width 10 height 10
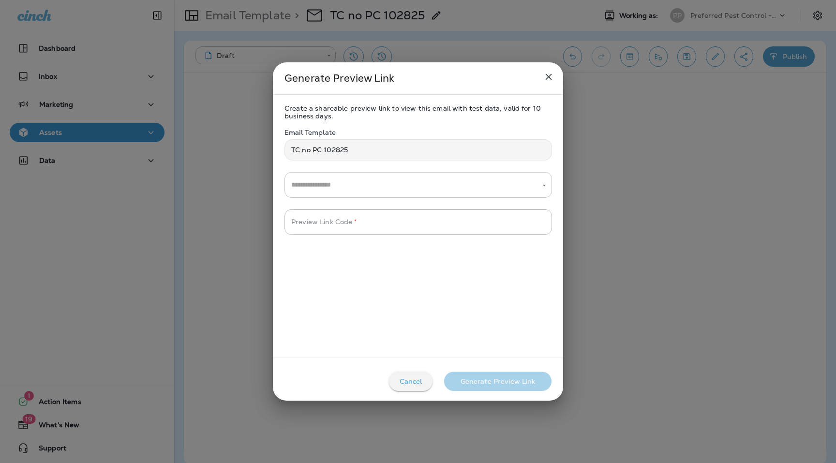
click at [377, 191] on input "text" at bounding box center [411, 185] width 244 height 17
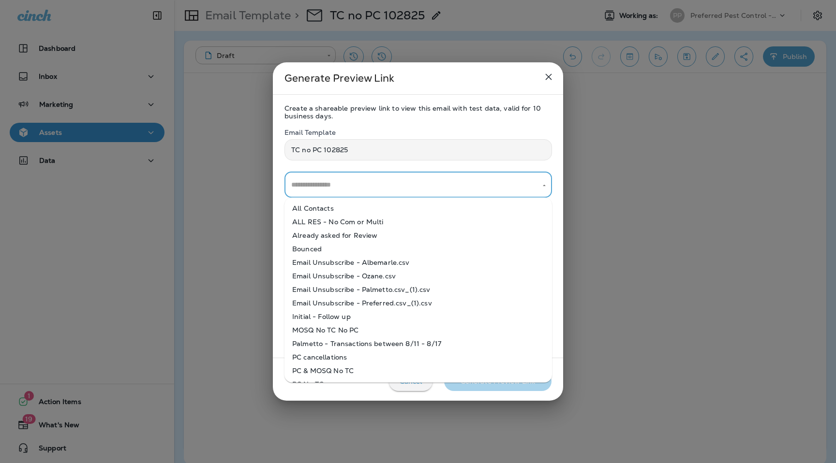
click at [375, 219] on li "ALL RES - No Com or Multi" at bounding box center [417, 222] width 267 height 14
type input "**********"
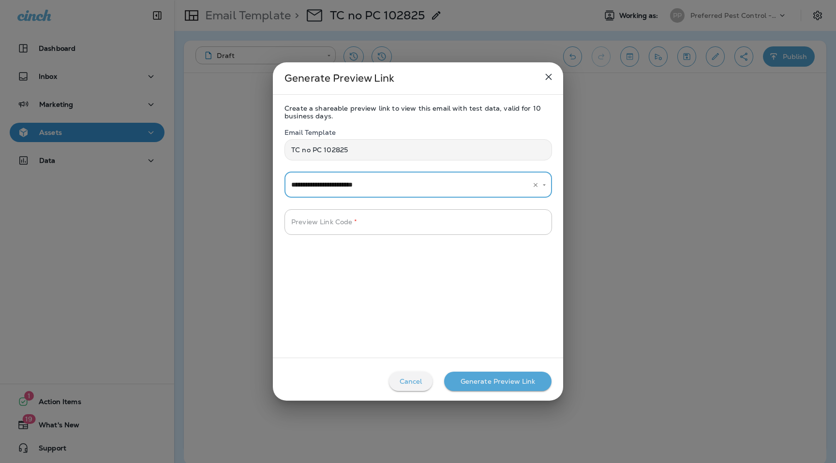
click at [379, 180] on input "**********" at bounding box center [405, 185] width 232 height 17
click at [374, 229] on input "Preview Link Code   *" at bounding box center [417, 222] width 267 height 26
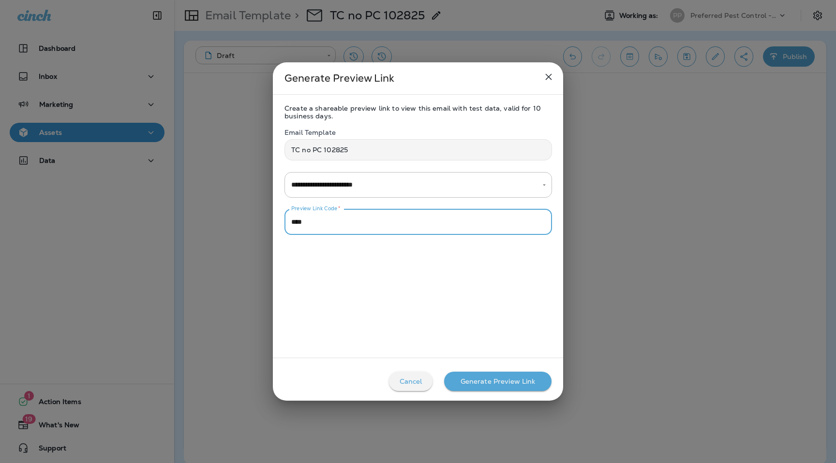
type input "****"
click at [516, 382] on div "Generate Preview Link" at bounding box center [497, 382] width 75 height 8
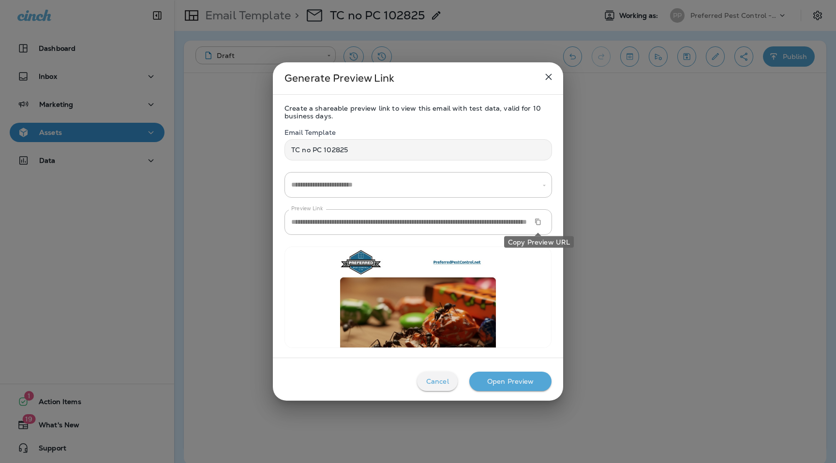
click at [540, 223] on icon "Copy Preview URL" at bounding box center [537, 222] width 5 height 6
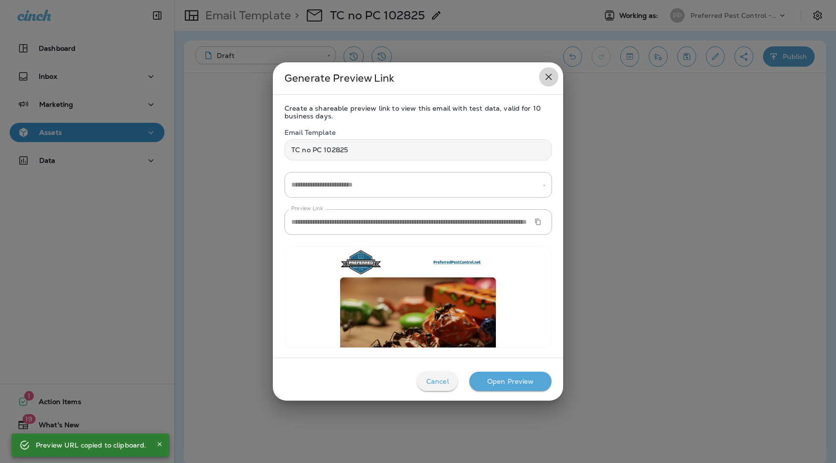
click at [545, 76] on icon "close" at bounding box center [549, 77] width 12 height 12
